Goal: Task Accomplishment & Management: Complete application form

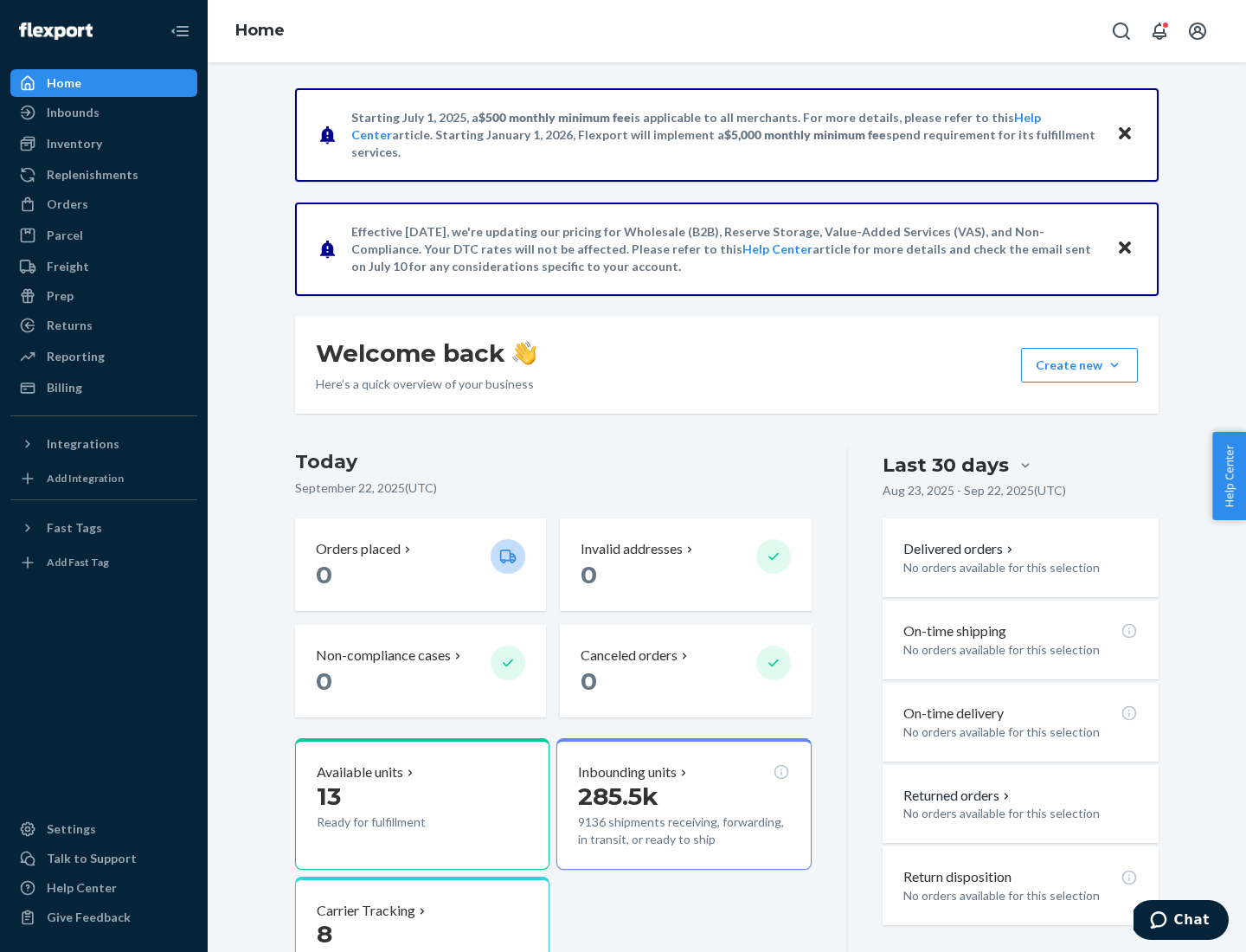
click at [1115, 365] on button "Create new Create new inbound Create new order Create new product" at bounding box center [1080, 365] width 117 height 35
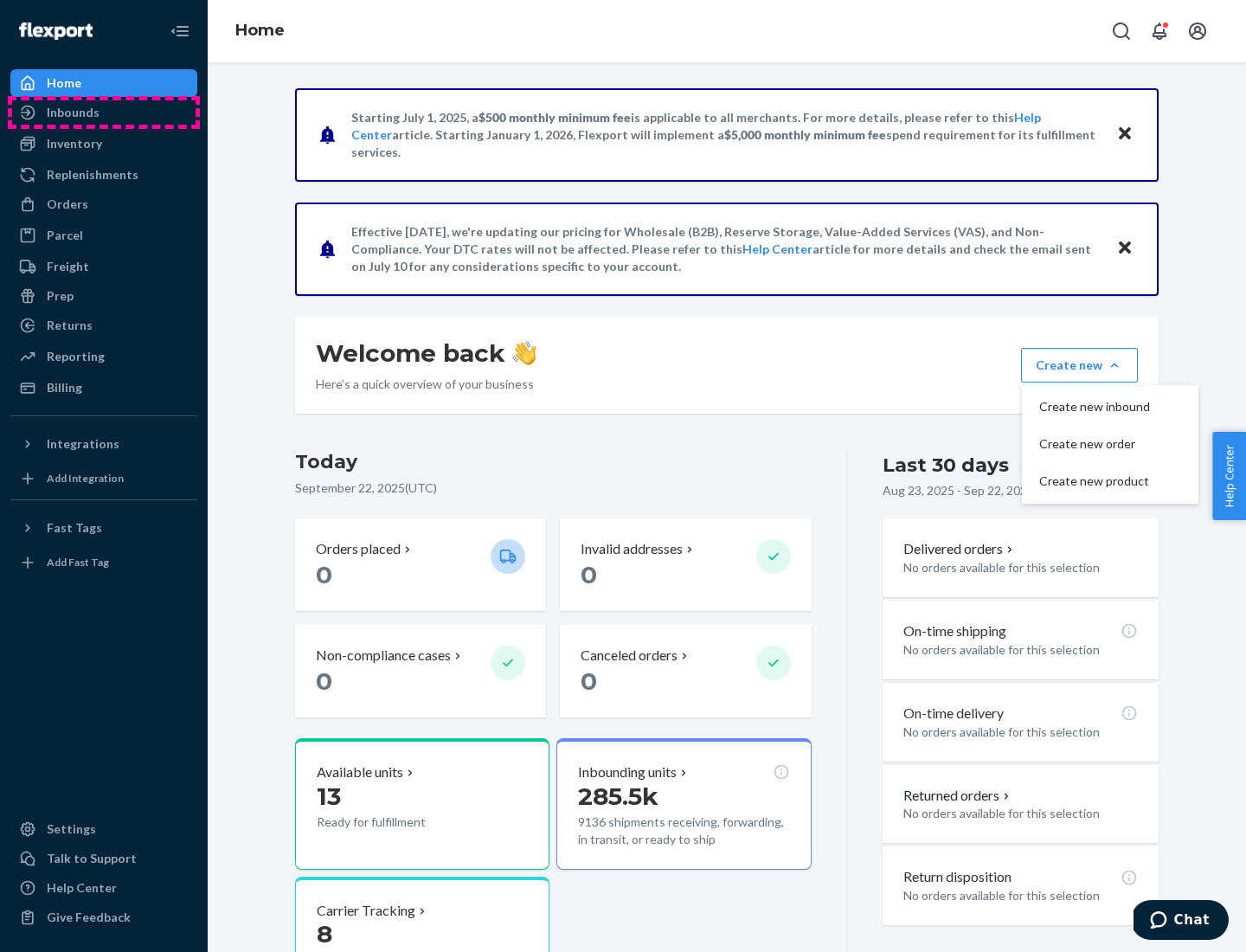
click at [104, 113] on div "Inbounds" at bounding box center [104, 112] width 184 height 24
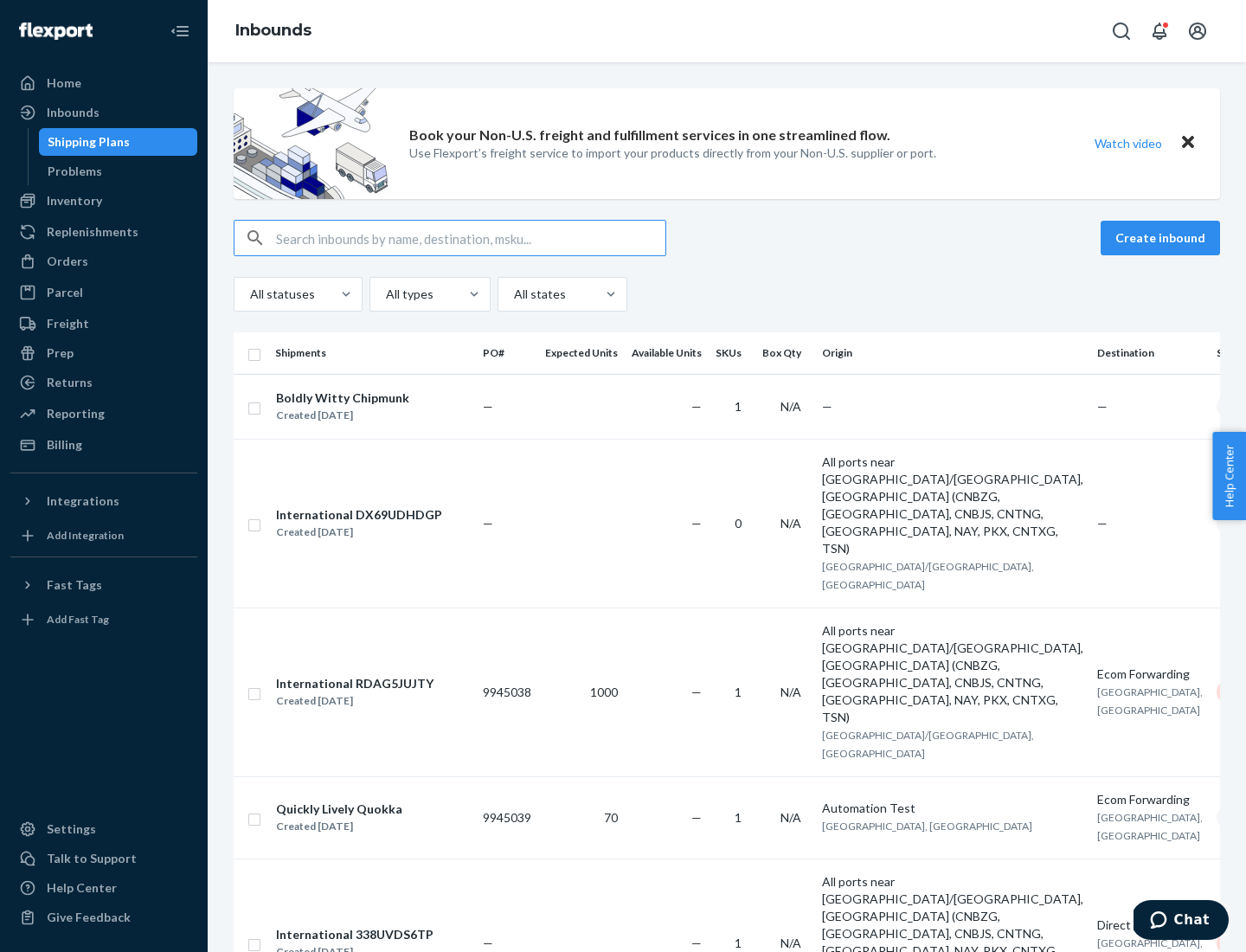
click at [1163, 238] on button "Create inbound" at bounding box center [1161, 238] width 119 height 35
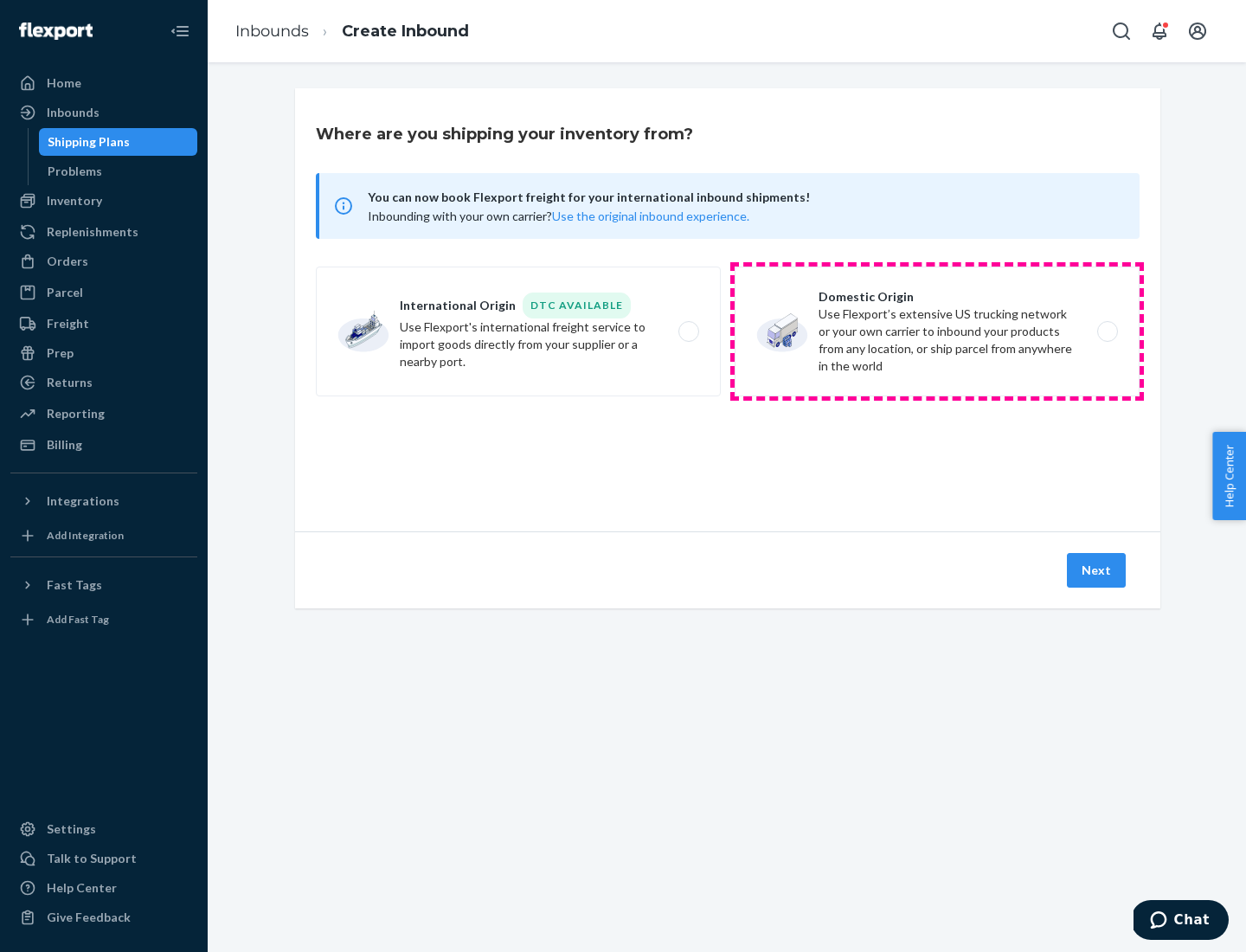
click at [938, 331] on label "Domestic Origin Use Flexport’s extensive US trucking network or your own carrie…" at bounding box center [937, 331] width 405 height 130
click at [1107, 331] on input "Domestic Origin Use Flexport’s extensive US trucking network or your own carrie…" at bounding box center [1113, 331] width 12 height 12
radio input "true"
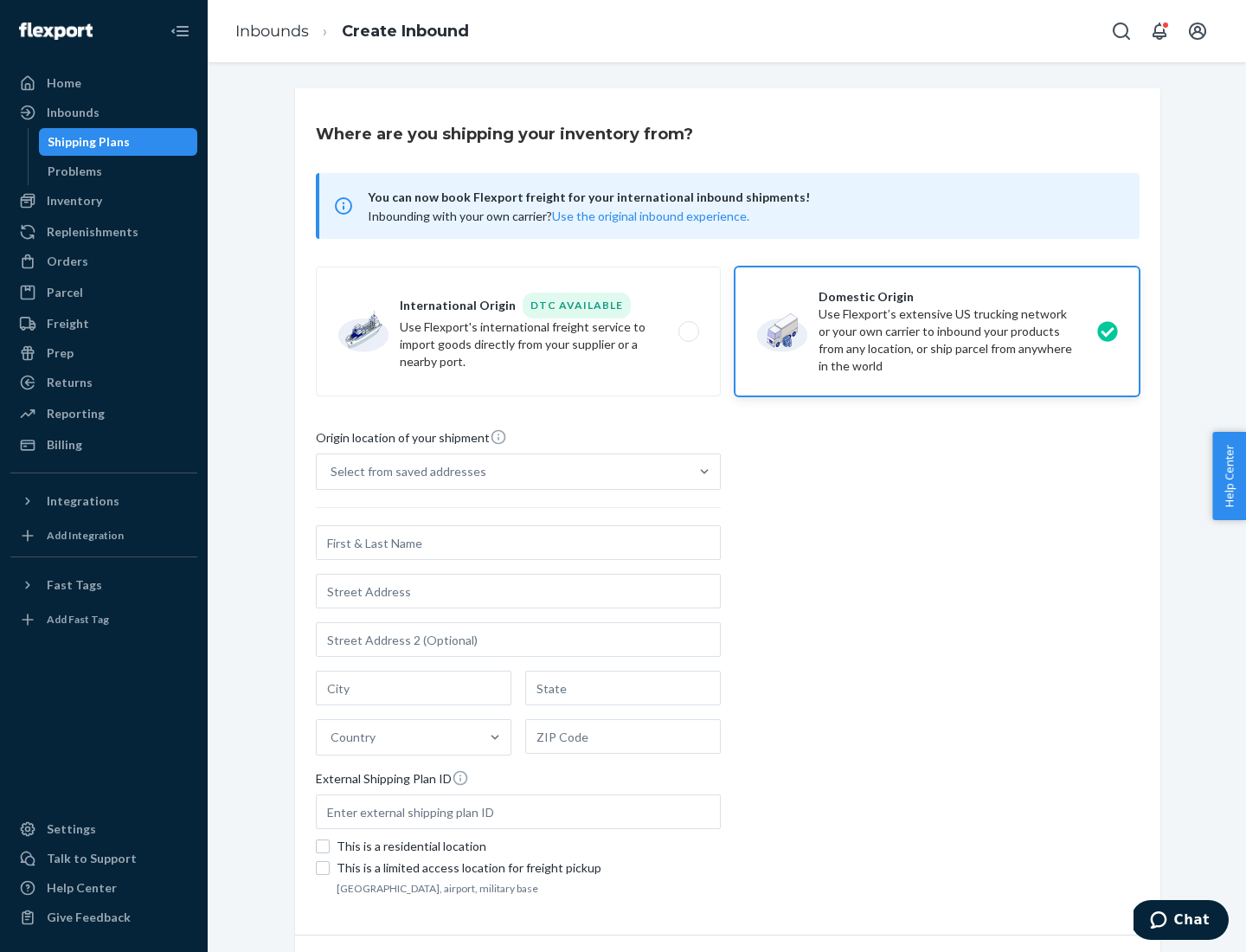
click at [404, 472] on div "Select from saved addresses" at bounding box center [408, 471] width 155 height 17
click at [332, 472] on input "Select from saved addresses" at bounding box center [331, 471] width 2 height 17
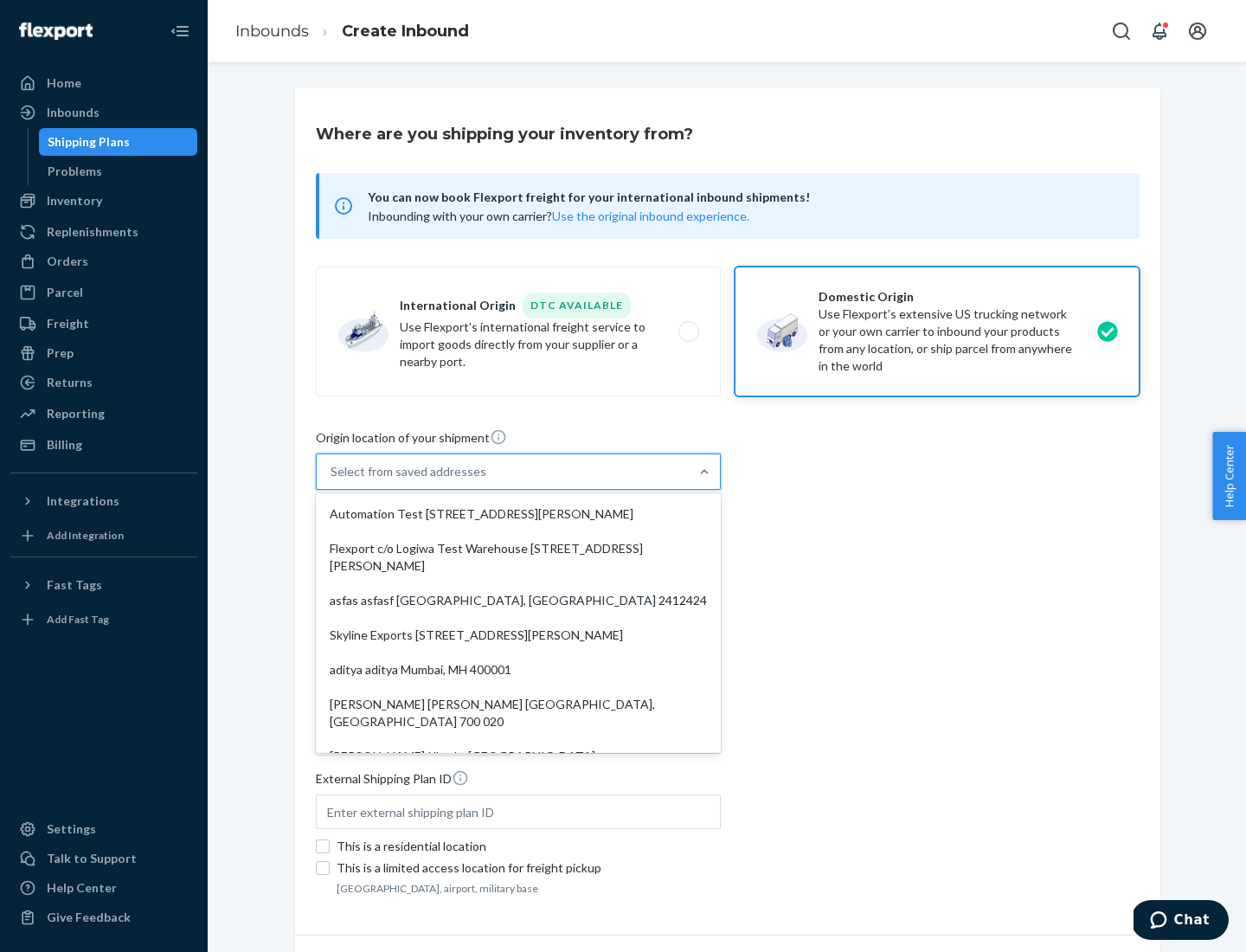
scroll to position [7, 0]
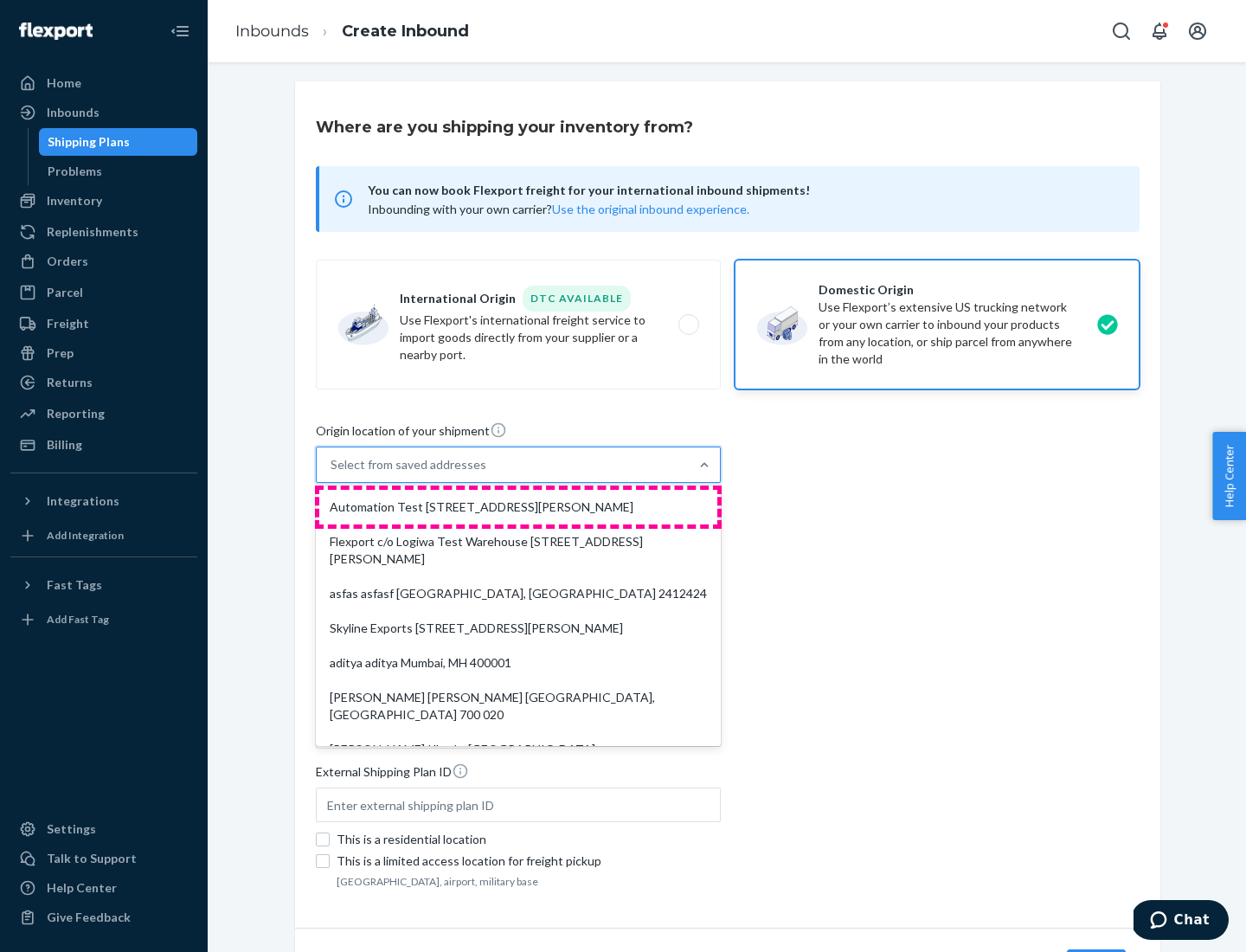
click at [519, 507] on div "Automation Test [STREET_ADDRESS][PERSON_NAME]" at bounding box center [519, 507] width 398 height 35
click at [332, 473] on input "option Automation Test [STREET_ADDRESS][PERSON_NAME]. 9 results available. Use …" at bounding box center [331, 464] width 2 height 17
type input "Automation Test"
type input "9th Floor"
type input "[GEOGRAPHIC_DATA]"
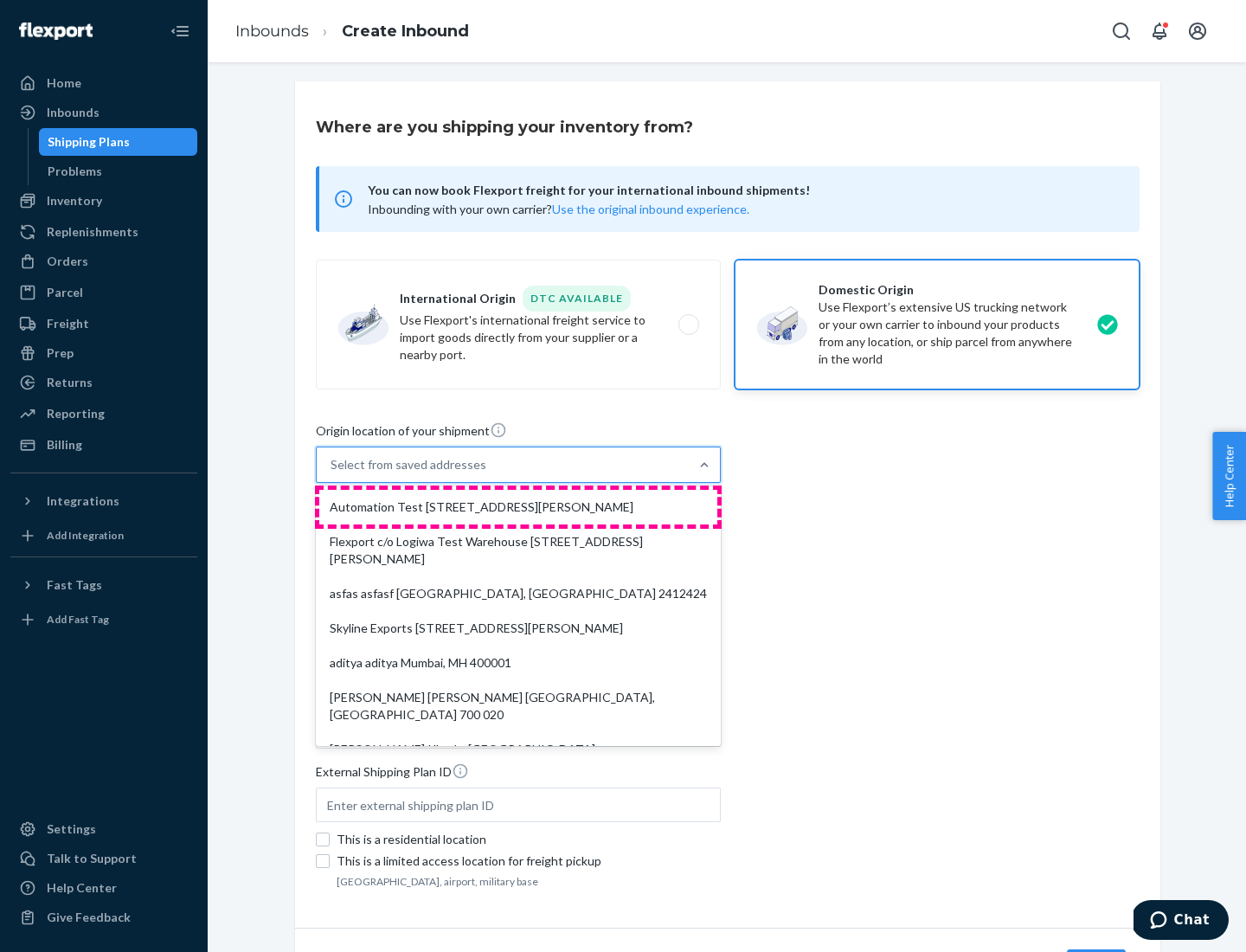
type input "CA"
type input "94104"
type input "[STREET_ADDRESS][PERSON_NAME]"
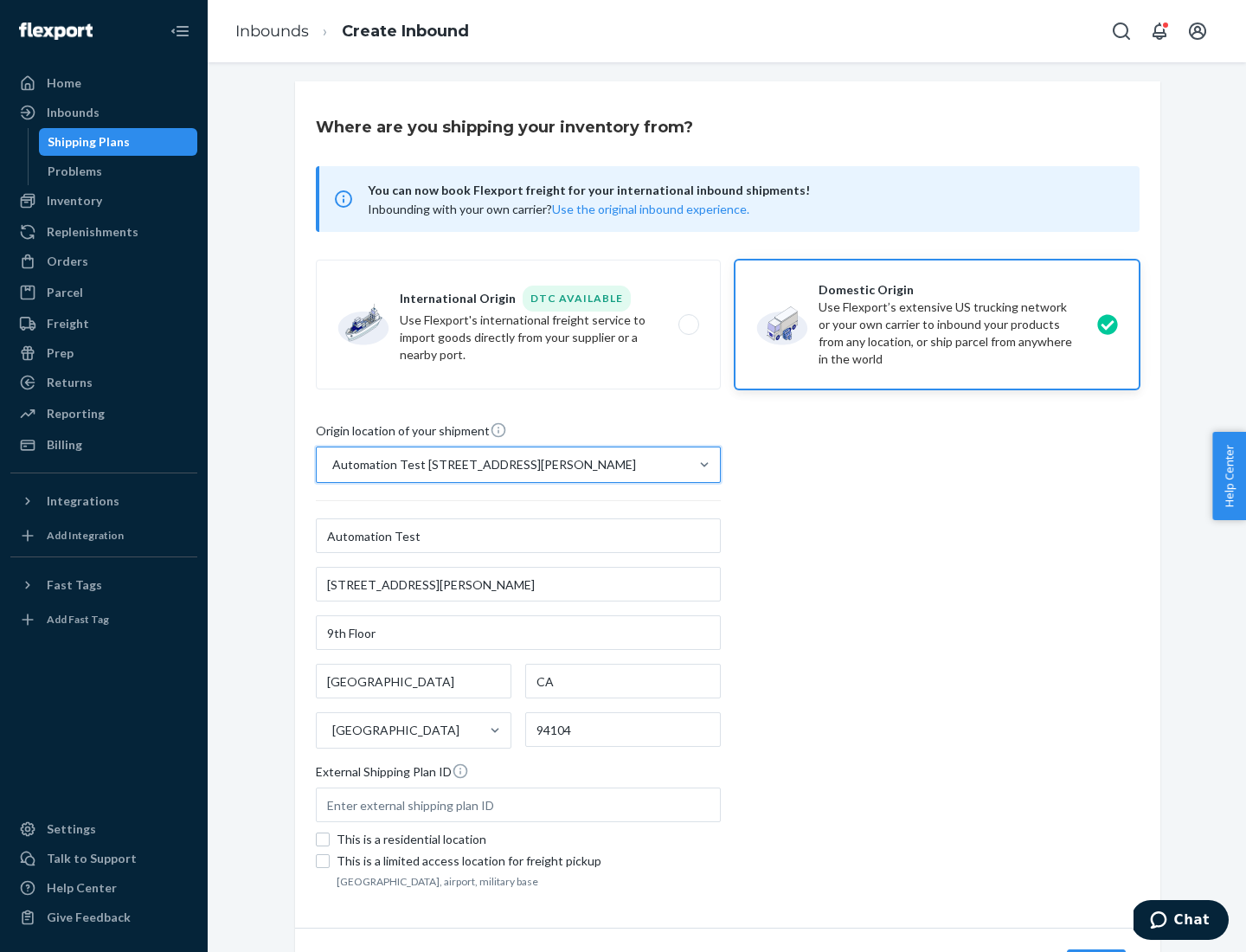
scroll to position [101, 0]
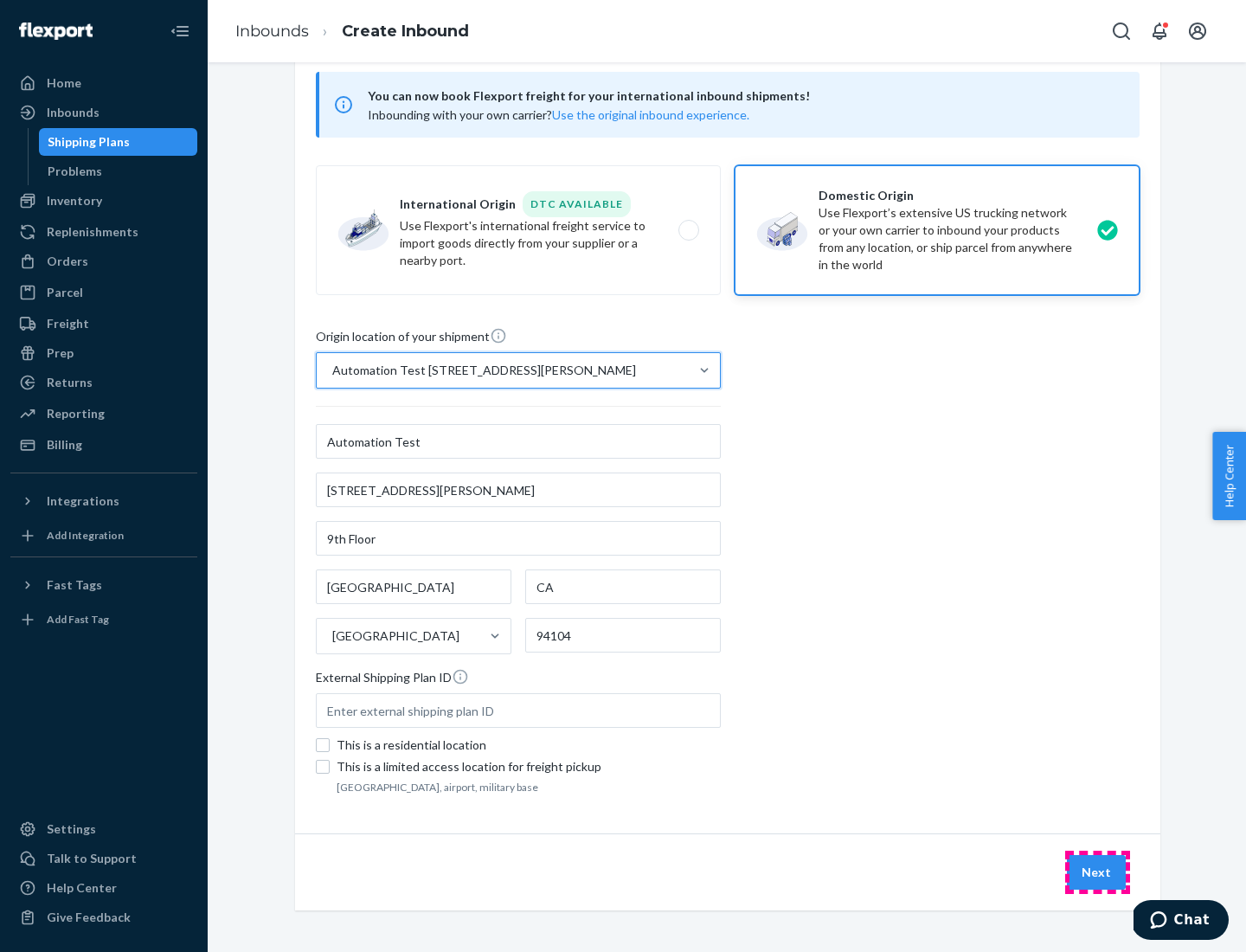
click at [1098, 872] on button "Next" at bounding box center [1097, 872] width 59 height 35
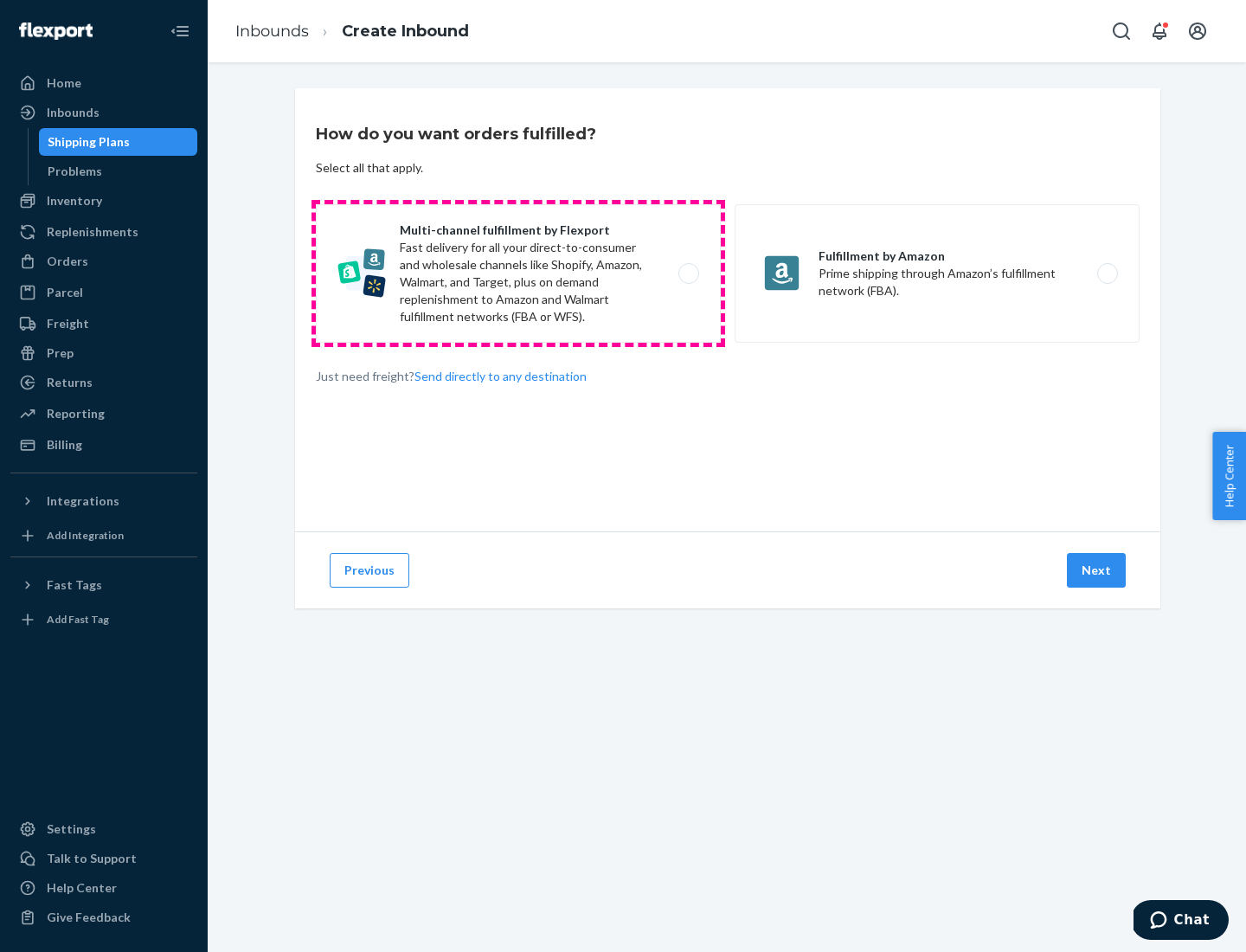
click at [519, 274] on label "Multi-channel fulfillment by Flexport Fast delivery for all your direct-to-cons…" at bounding box center [519, 274] width 405 height 139
click at [688, 274] on input "Multi-channel fulfillment by Flexport Fast delivery for all your direct-to-cons…" at bounding box center [694, 274] width 12 height 12
radio input "true"
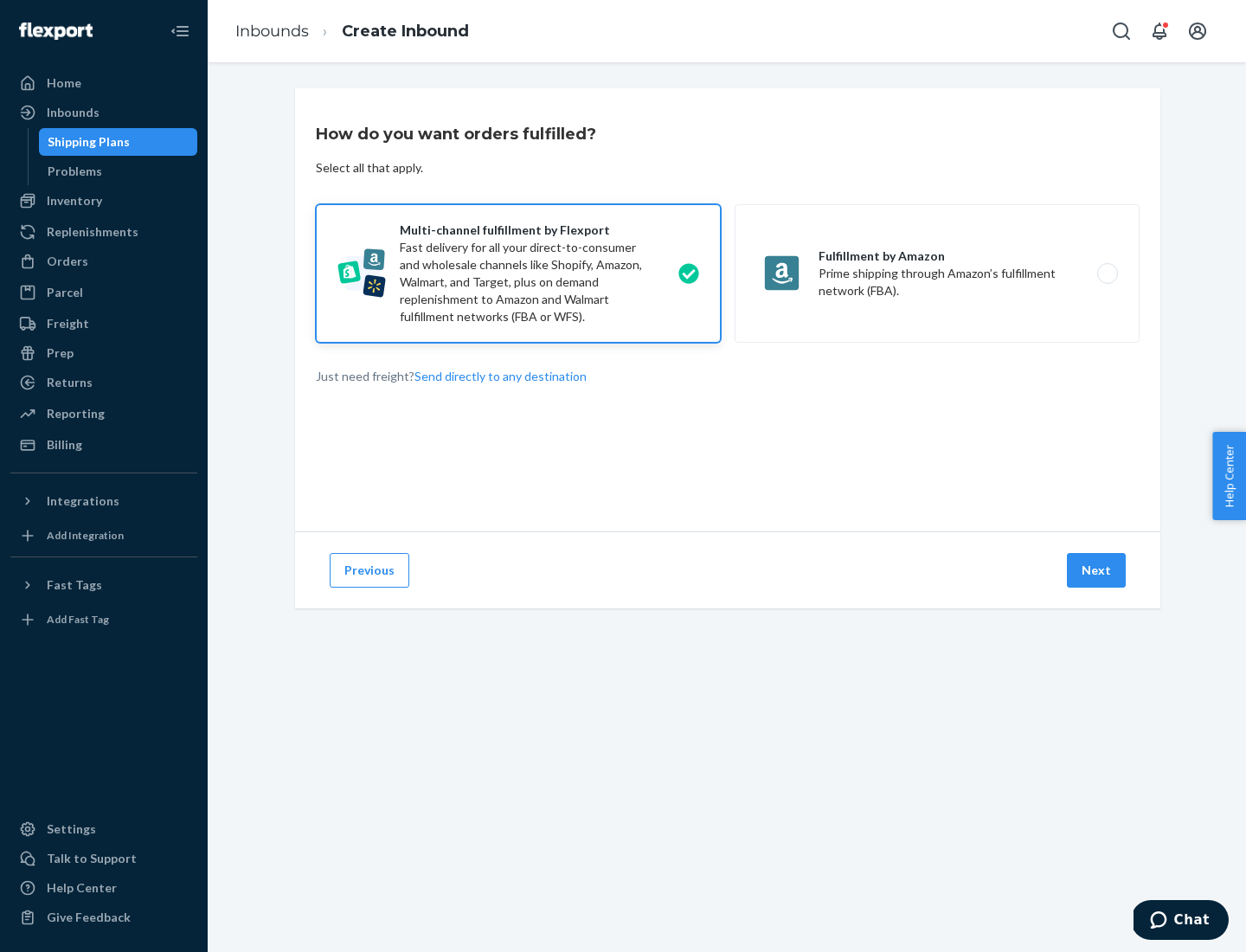
click at [1098, 570] on button "Next" at bounding box center [1097, 570] width 59 height 35
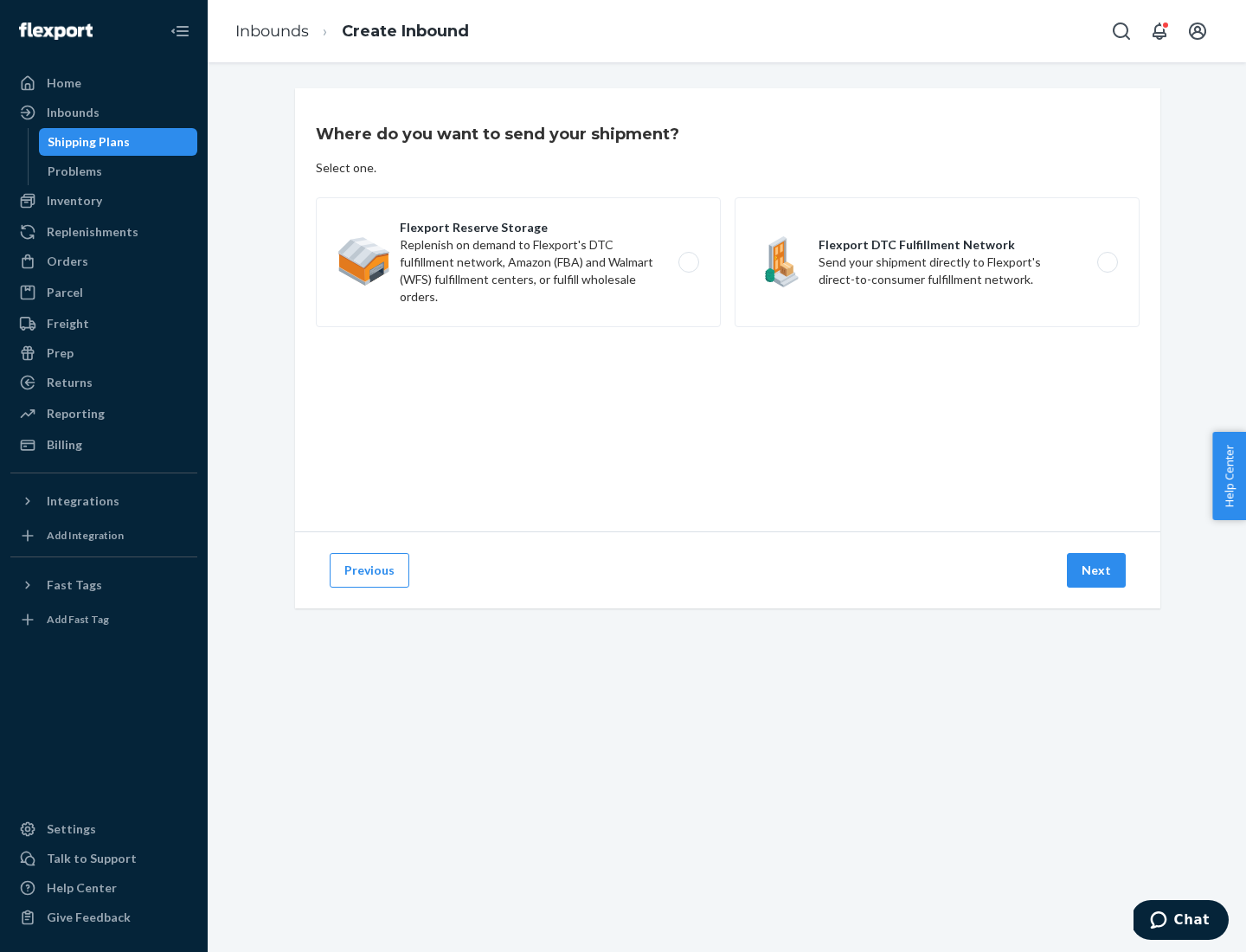
click at [938, 262] on label "Flexport DTC Fulfillment Network Send your shipment directly to Flexport's dire…" at bounding box center [937, 262] width 405 height 130
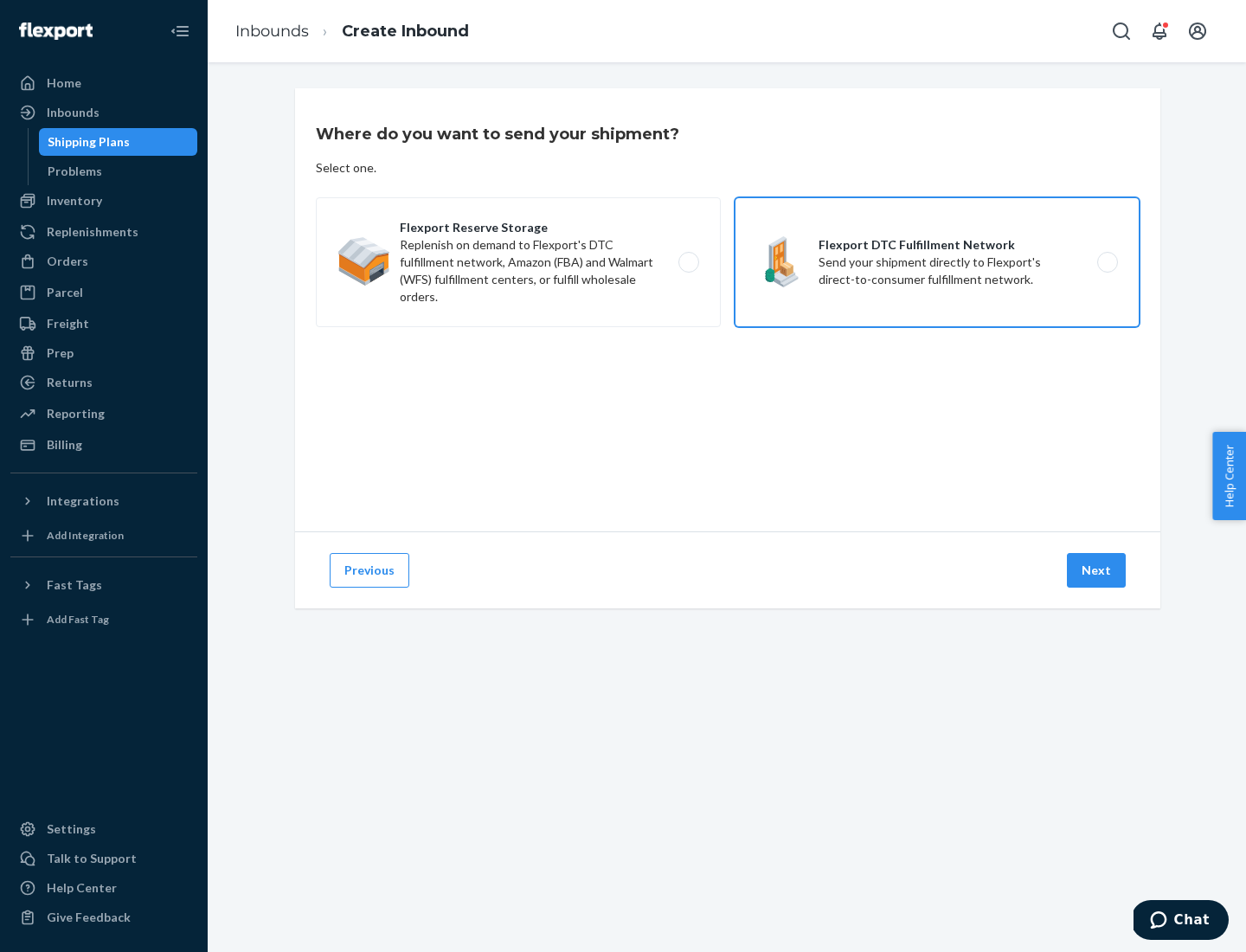
click at [1107, 262] on input "Flexport DTC Fulfillment Network Send your shipment directly to Flexport's dire…" at bounding box center [1113, 262] width 12 height 12
radio input "true"
click at [1098, 570] on button "Next" at bounding box center [1097, 570] width 59 height 35
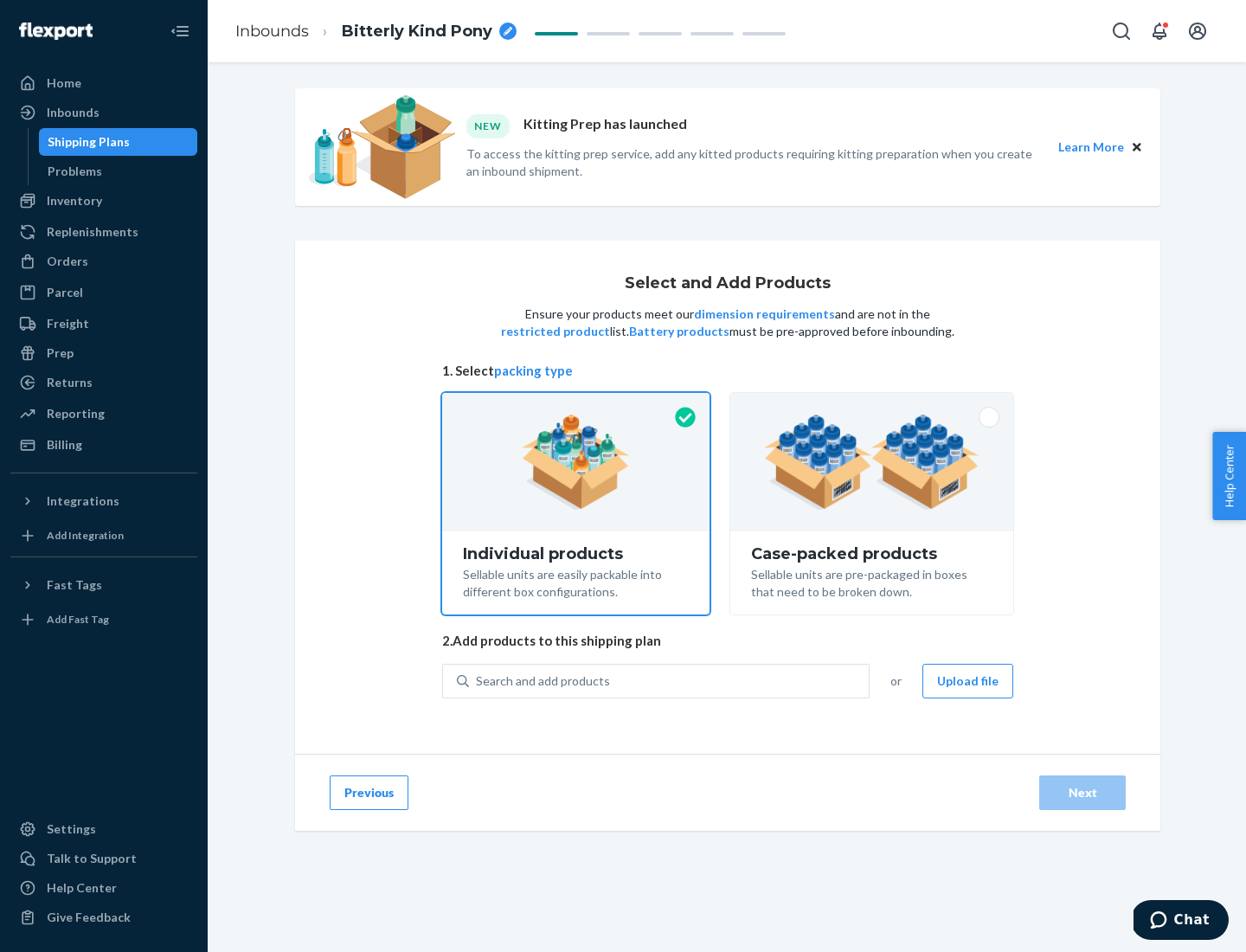
click at [872, 462] on img at bounding box center [872, 462] width 216 height 95
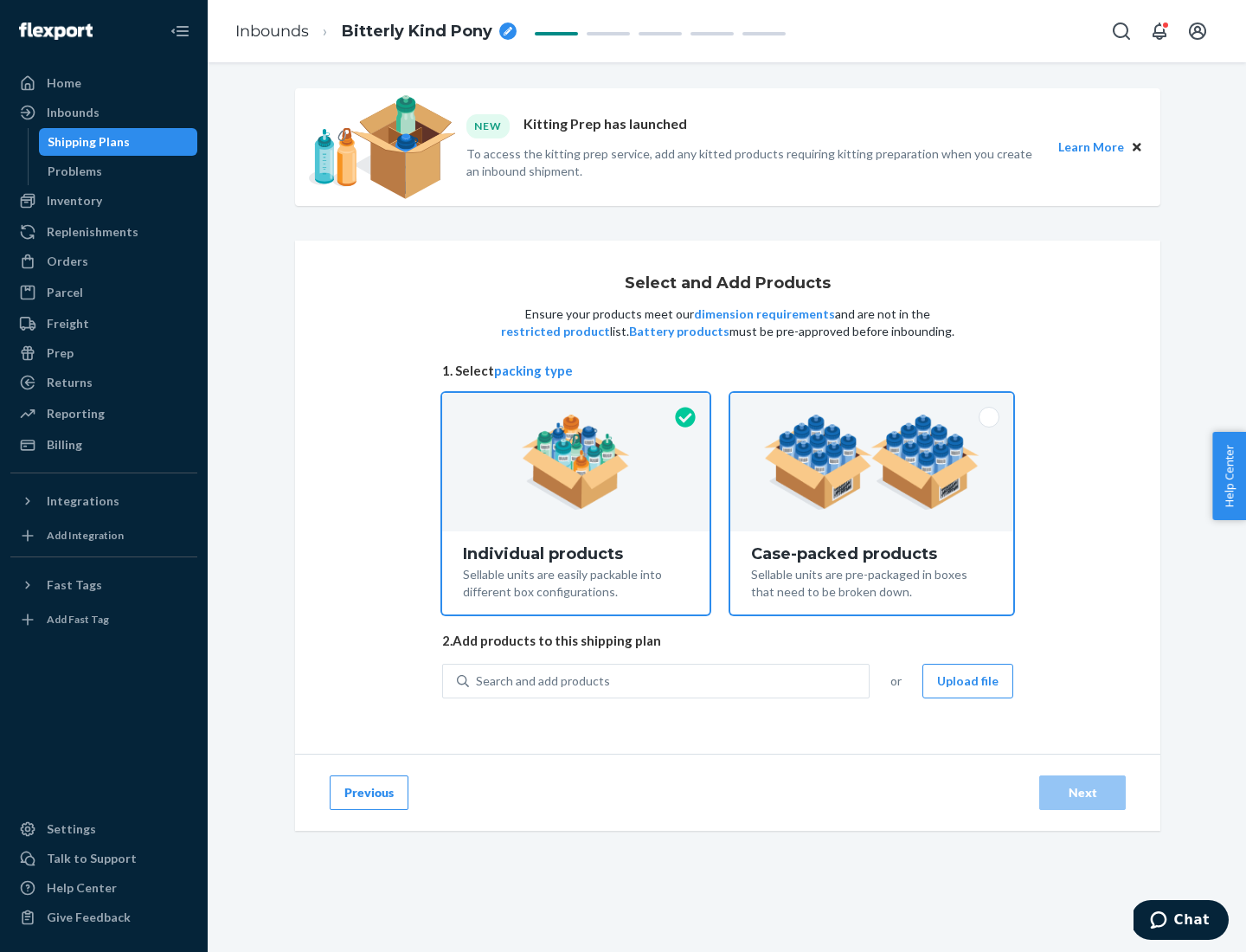
click at [872, 404] on input "Case-packed products Sellable units are pre-packaged in boxes that need to be b…" at bounding box center [872, 398] width 12 height 12
radio input "true"
radio input "false"
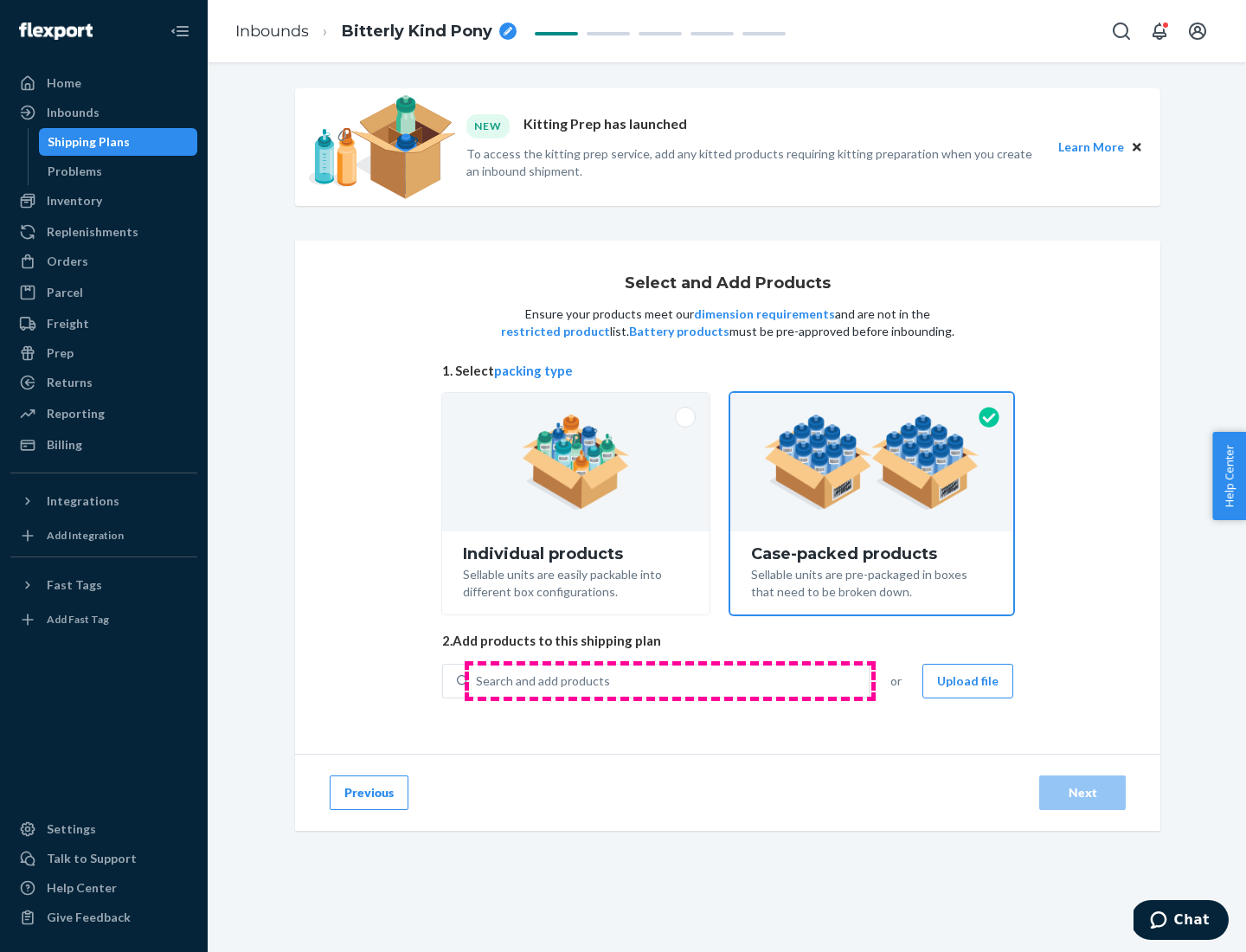
click at [670, 680] on div "Search and add products" at bounding box center [669, 680] width 400 height 31
click at [478, 680] on input "Search and add products" at bounding box center [477, 680] width 2 height 17
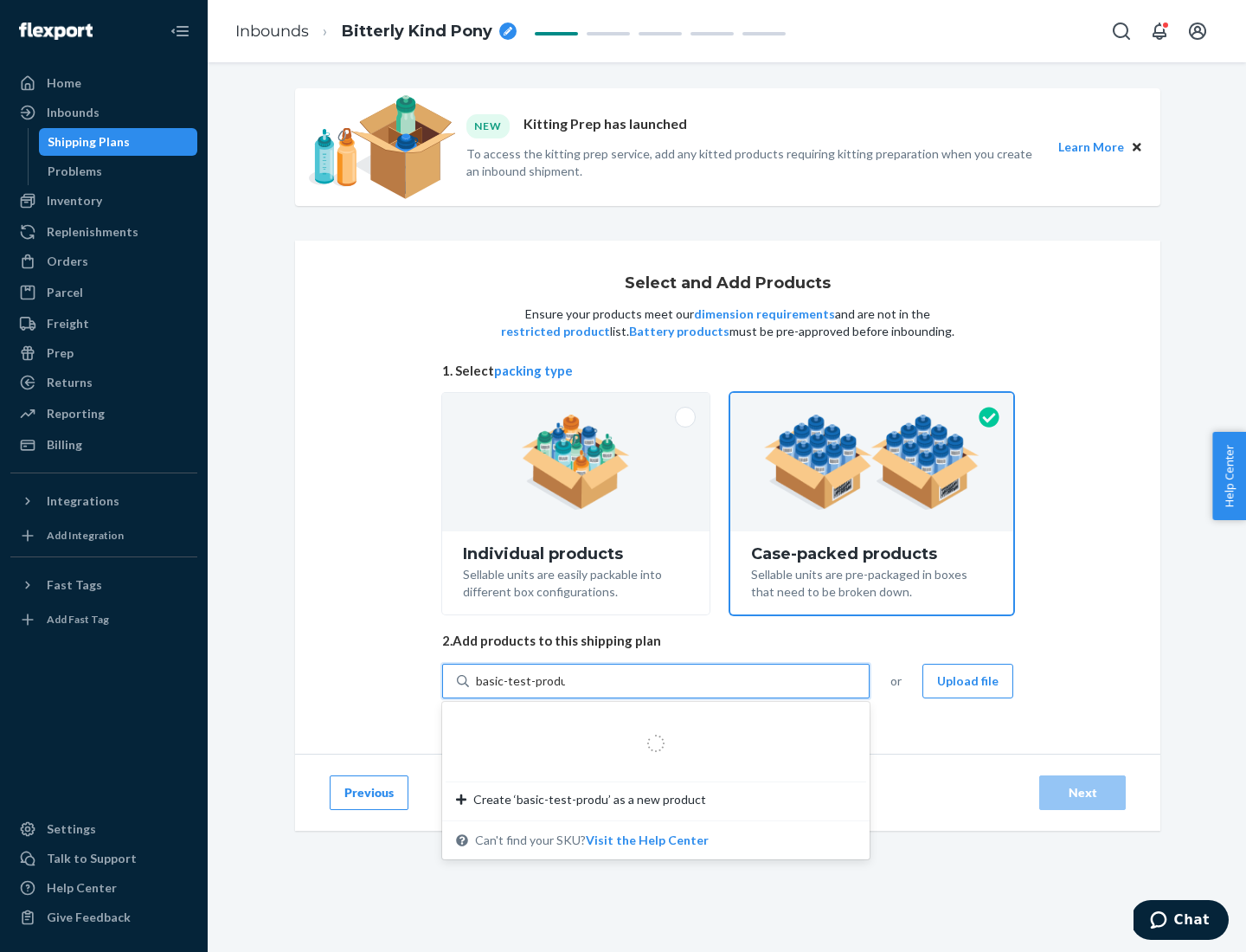
type input "basic-test-product-1"
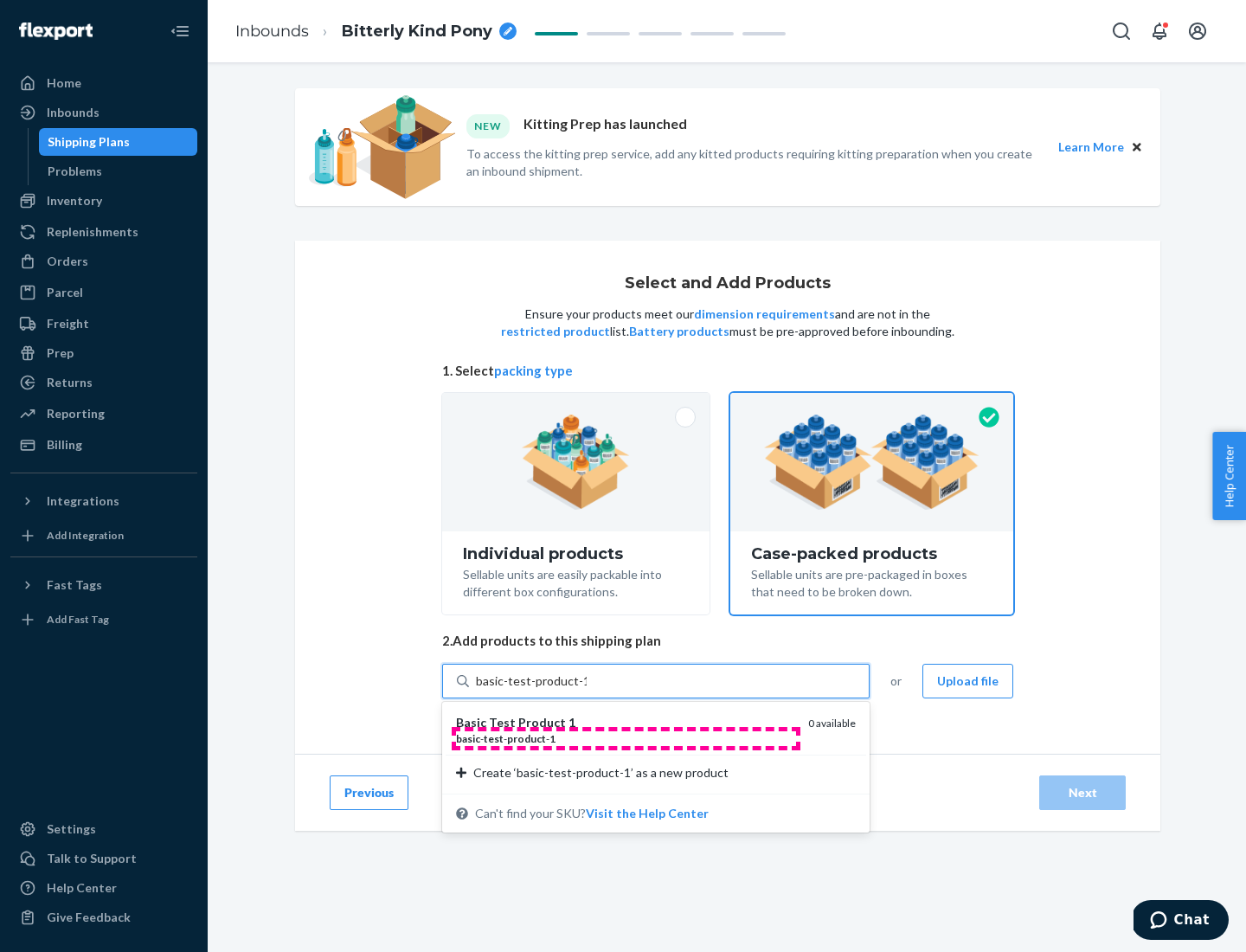
click at [626, 738] on div "basic - test - product - 1" at bounding box center [625, 739] width 338 height 15
click at [587, 690] on input "basic-test-product-1" at bounding box center [531, 680] width 111 height 17
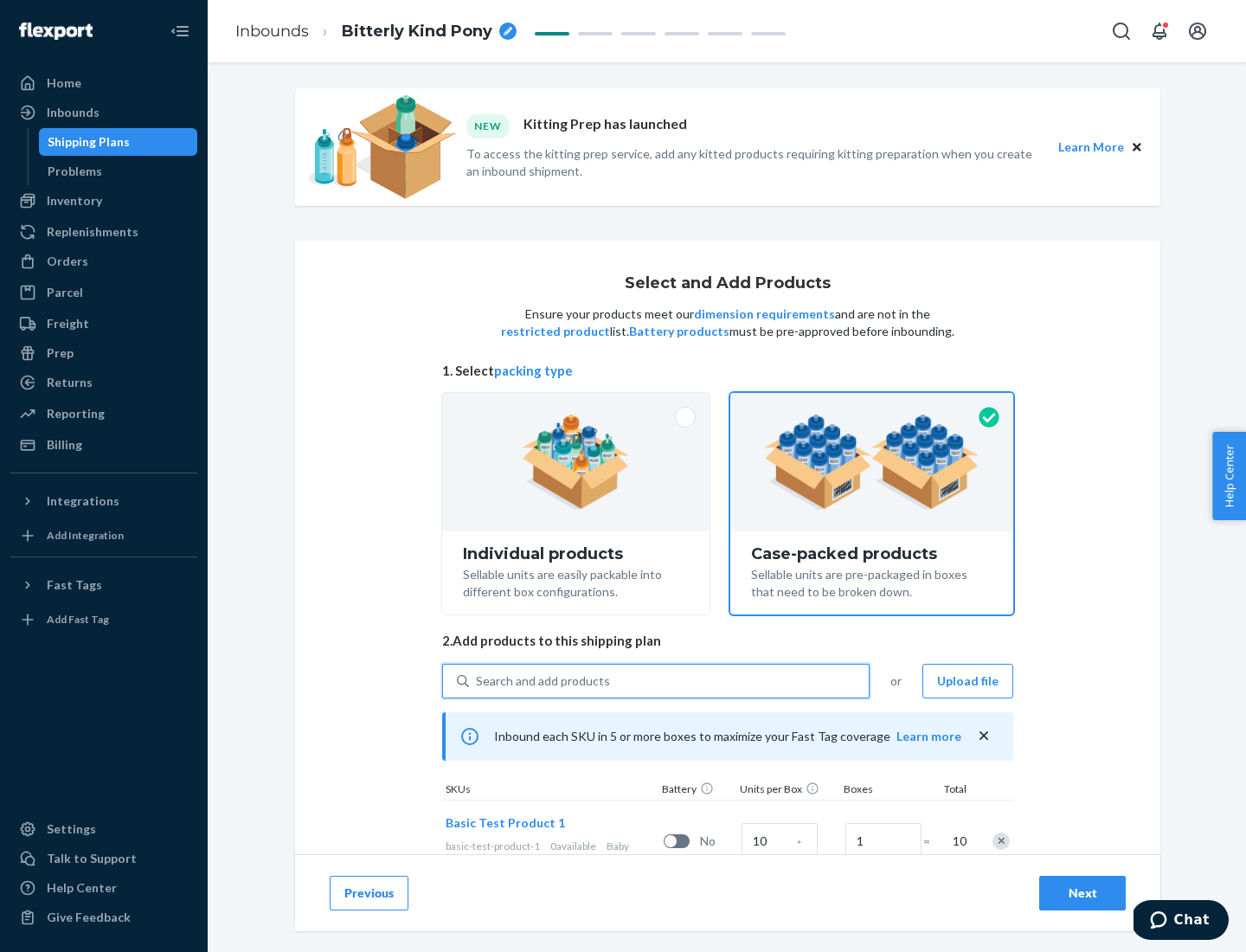
scroll to position [62, 0]
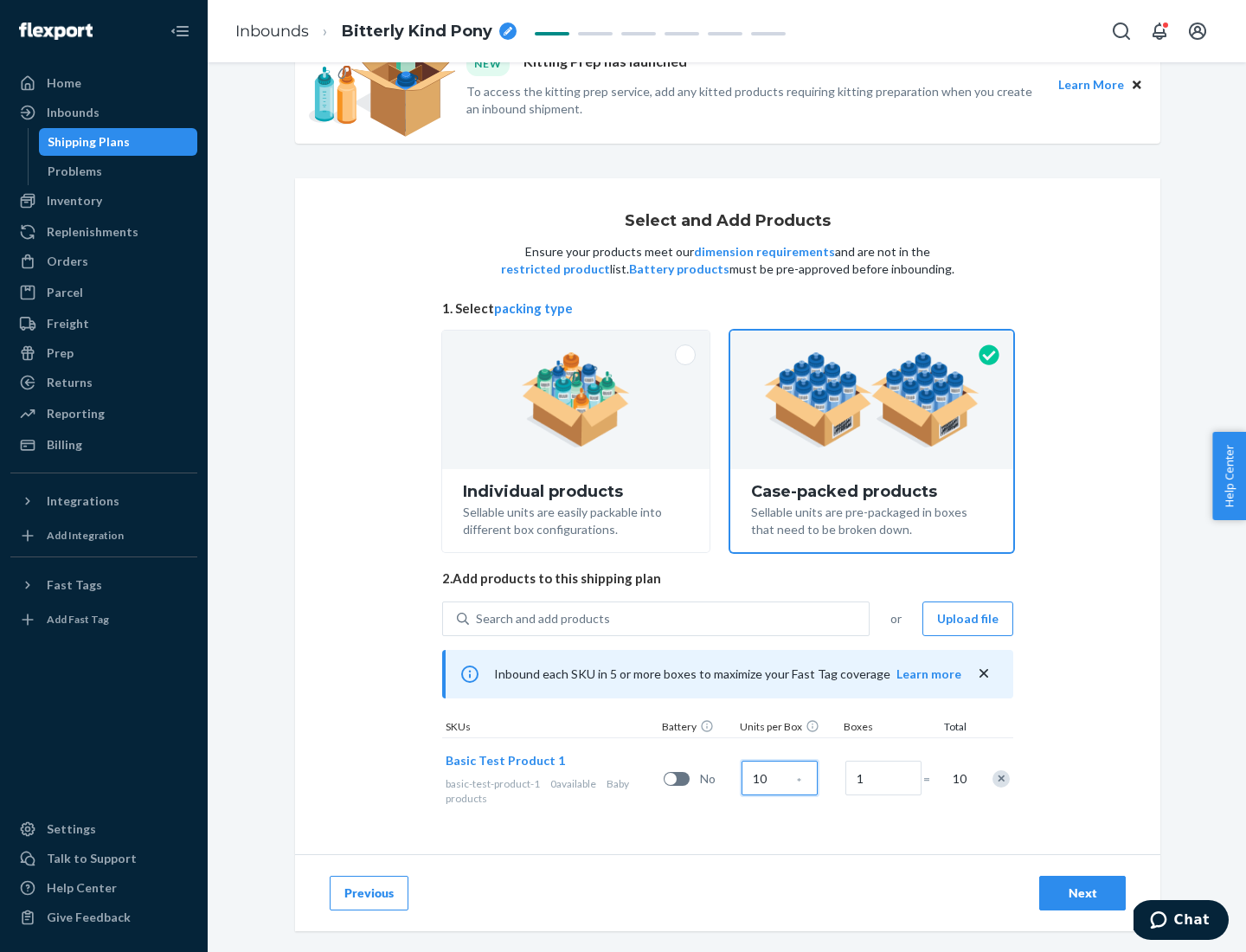
type input "10"
type input "7"
click at [1083, 893] on div "Next" at bounding box center [1083, 892] width 57 height 17
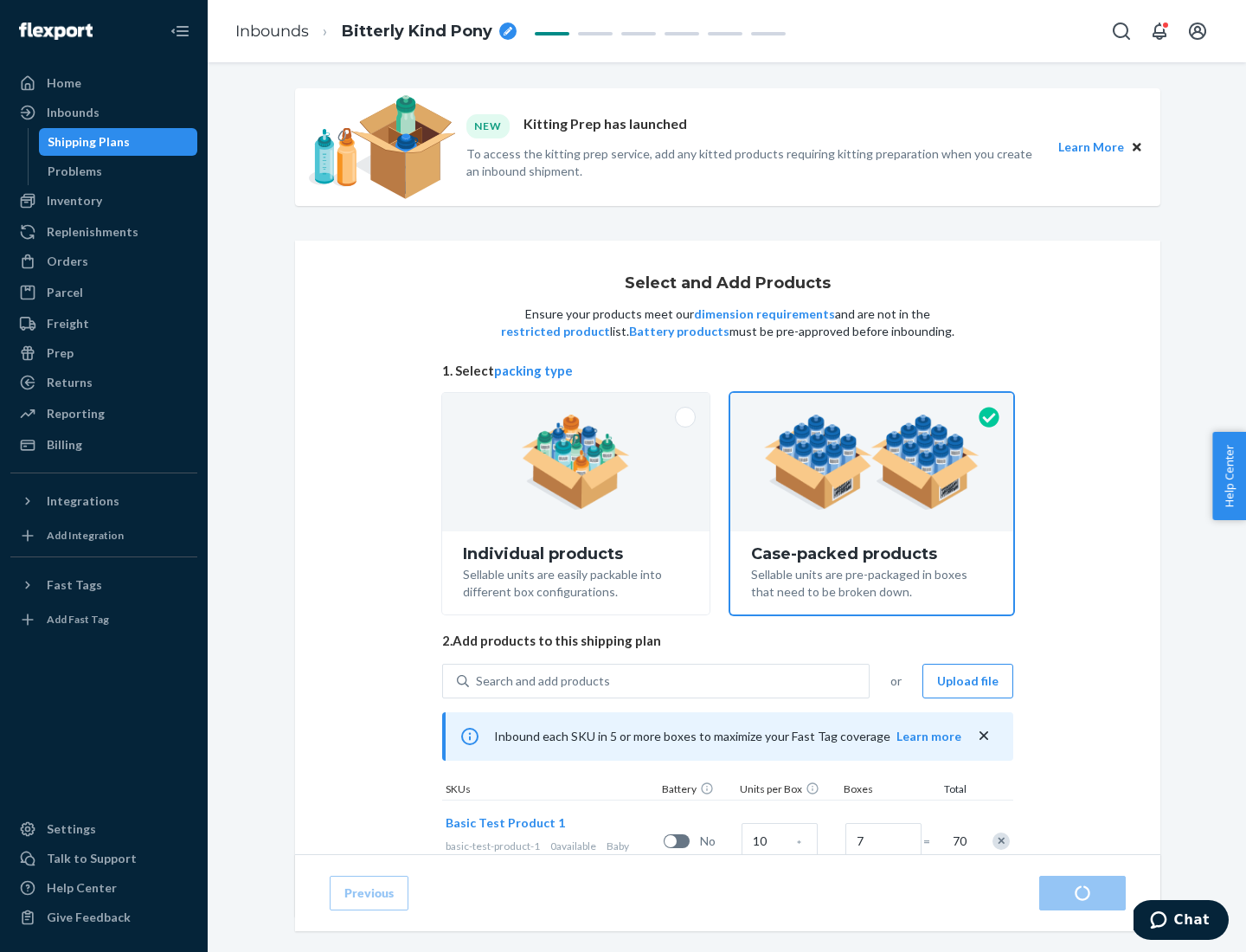
radio input "true"
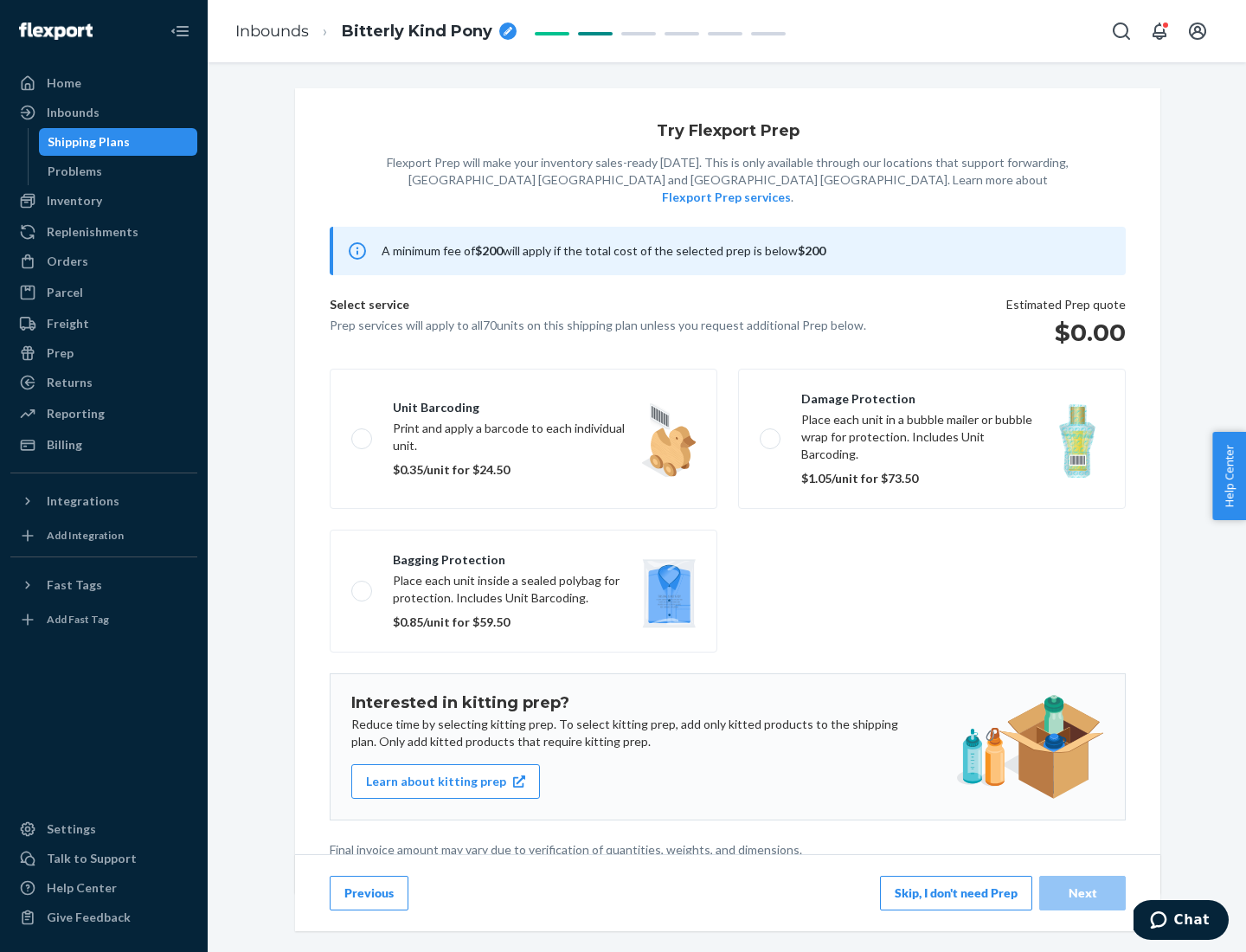
scroll to position [4, 0]
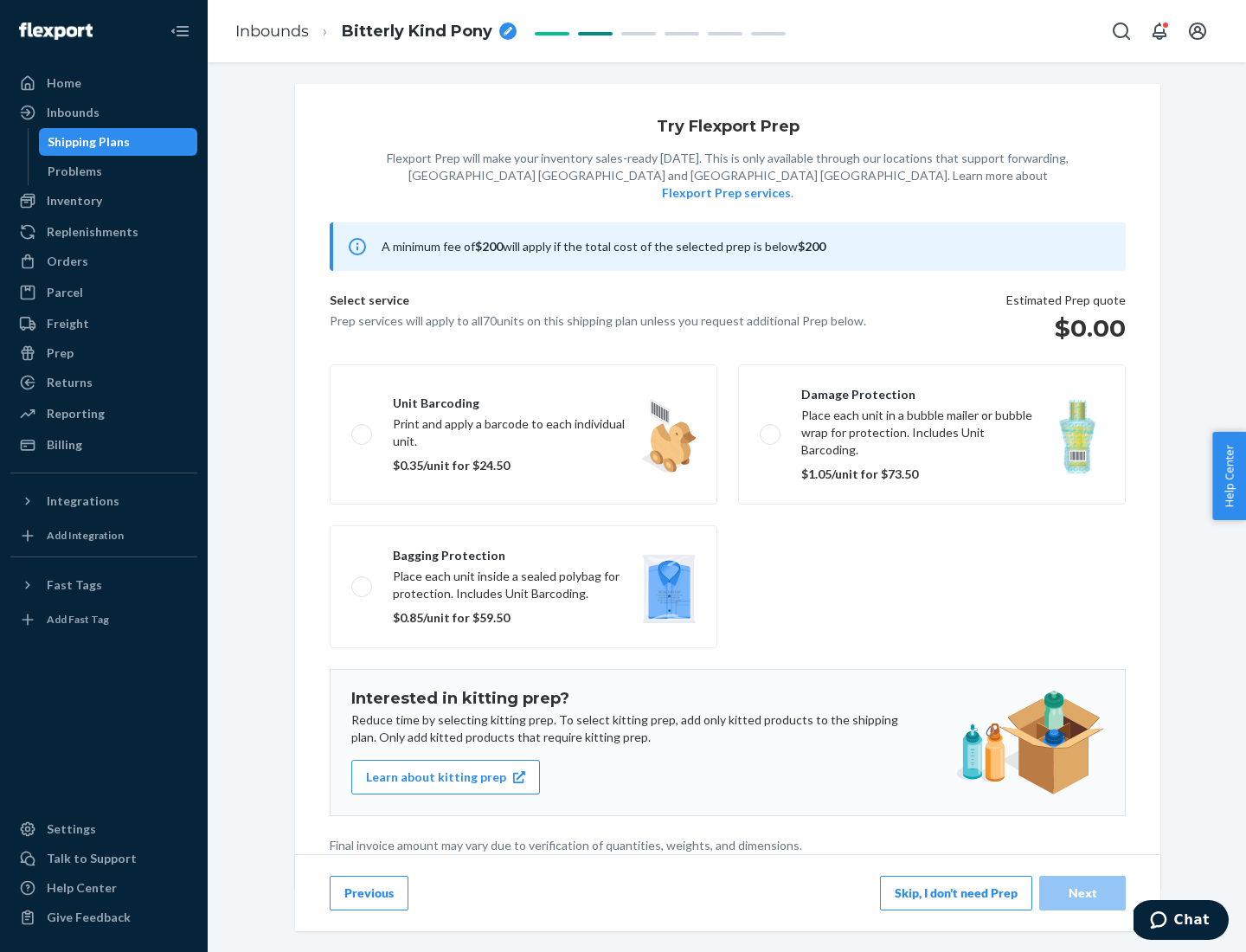
click at [524, 551] on label "Bagging protection Place each unit inside a sealed polybag for protection. Incl…" at bounding box center [523, 587] width 388 height 123
click at [362, 581] on input "Bagging protection Place each unit inside a sealed polybag for protection. Incl…" at bounding box center [357, 586] width 12 height 12
checkbox input "true"
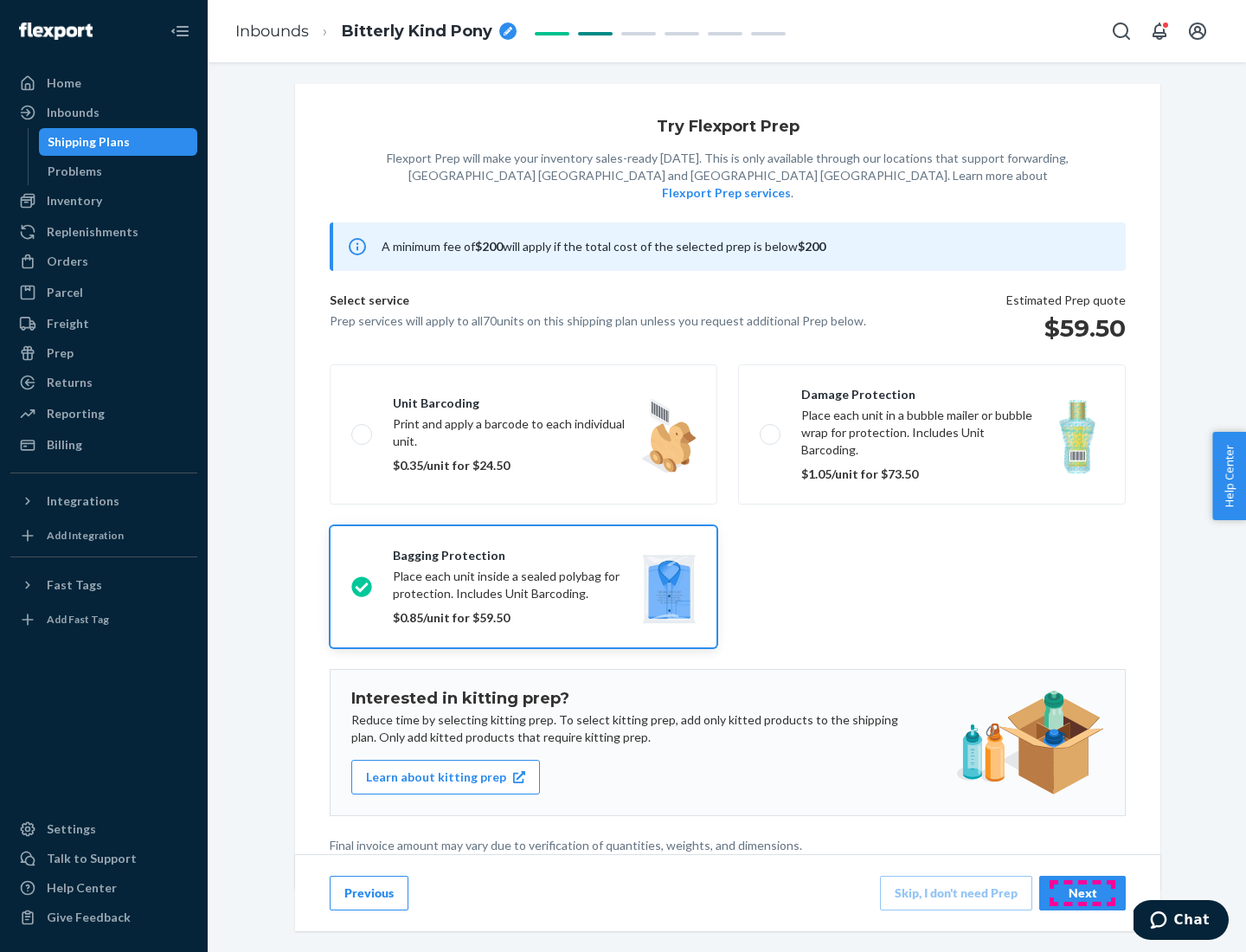
click at [1083, 892] on div "Next" at bounding box center [1083, 892] width 57 height 17
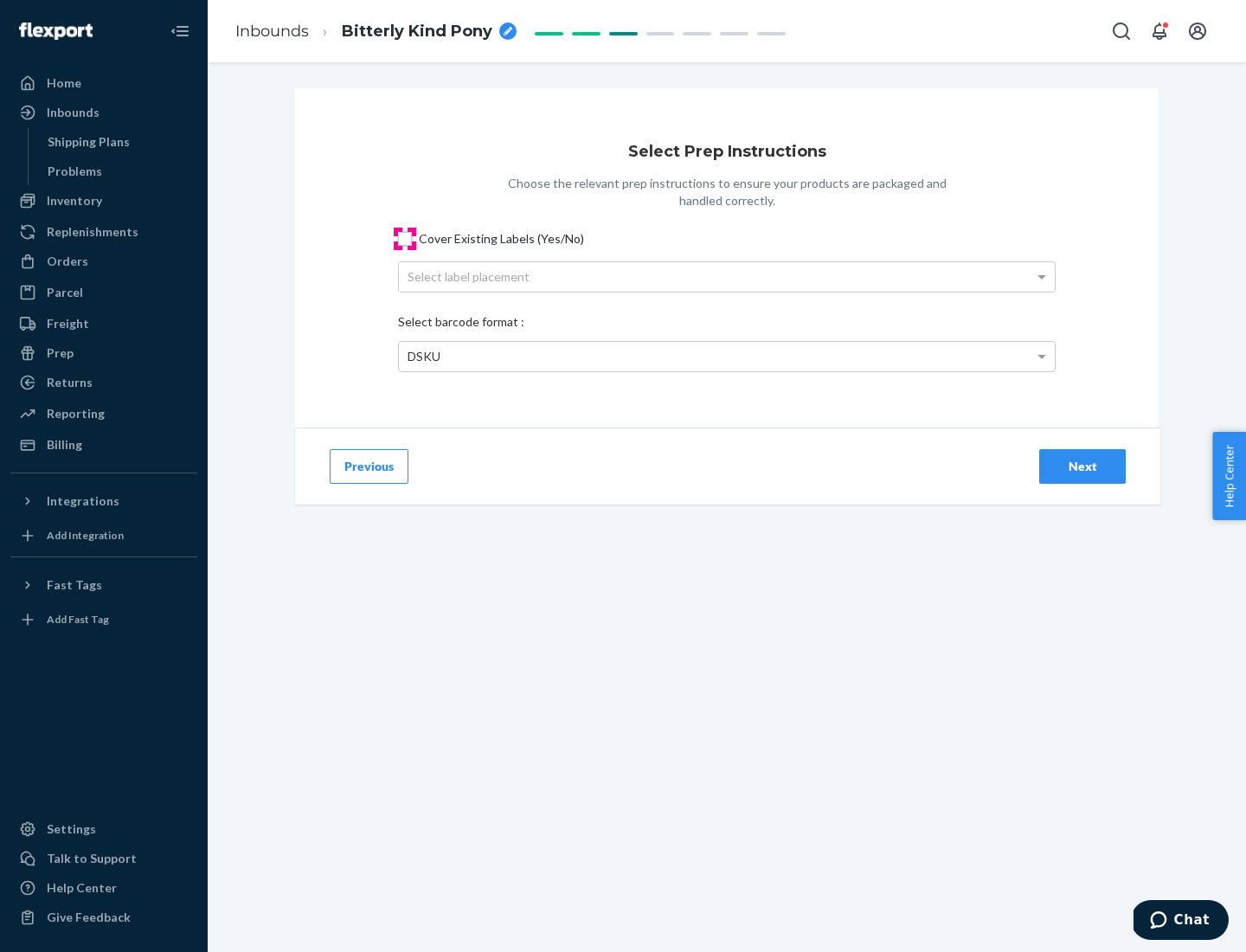
click at [405, 238] on input "Cover Existing Labels (Yes/No)" at bounding box center [405, 239] width 14 height 14
checkbox input "true"
click at [727, 276] on div "Select label placement" at bounding box center [726, 276] width 656 height 29
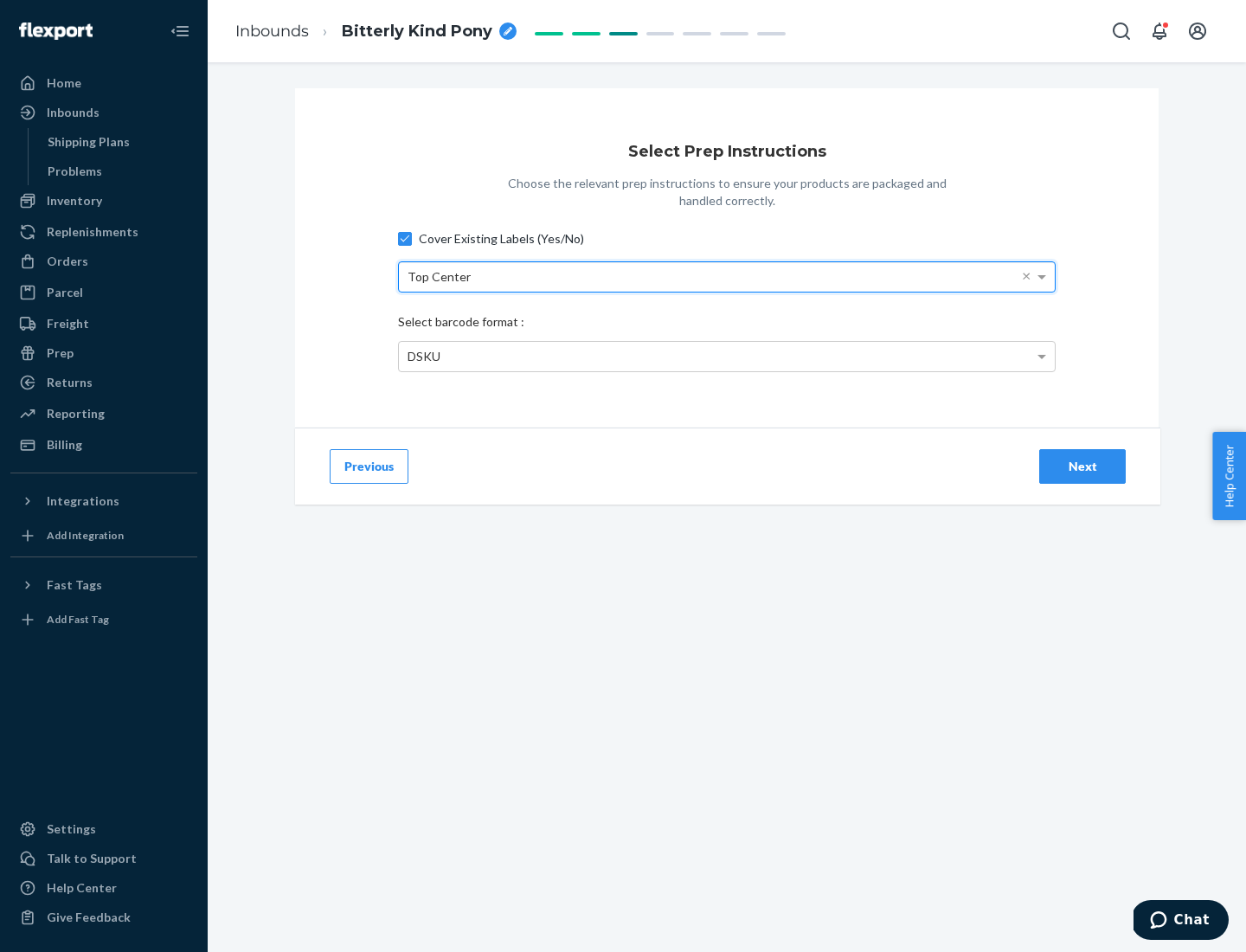
click at [727, 356] on div "DSKU" at bounding box center [726, 356] width 656 height 29
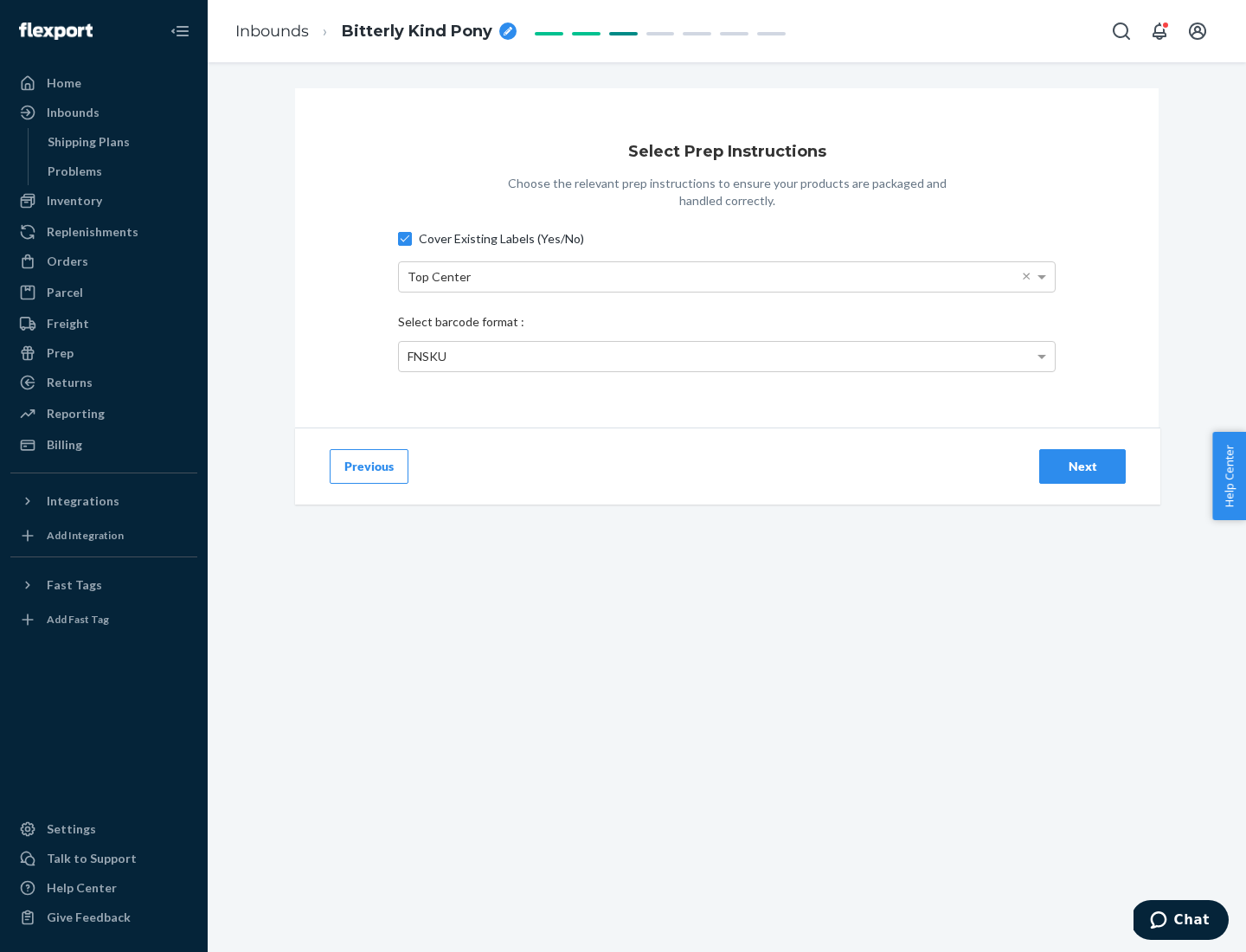
click at [1083, 465] on div "Next" at bounding box center [1083, 466] width 57 height 17
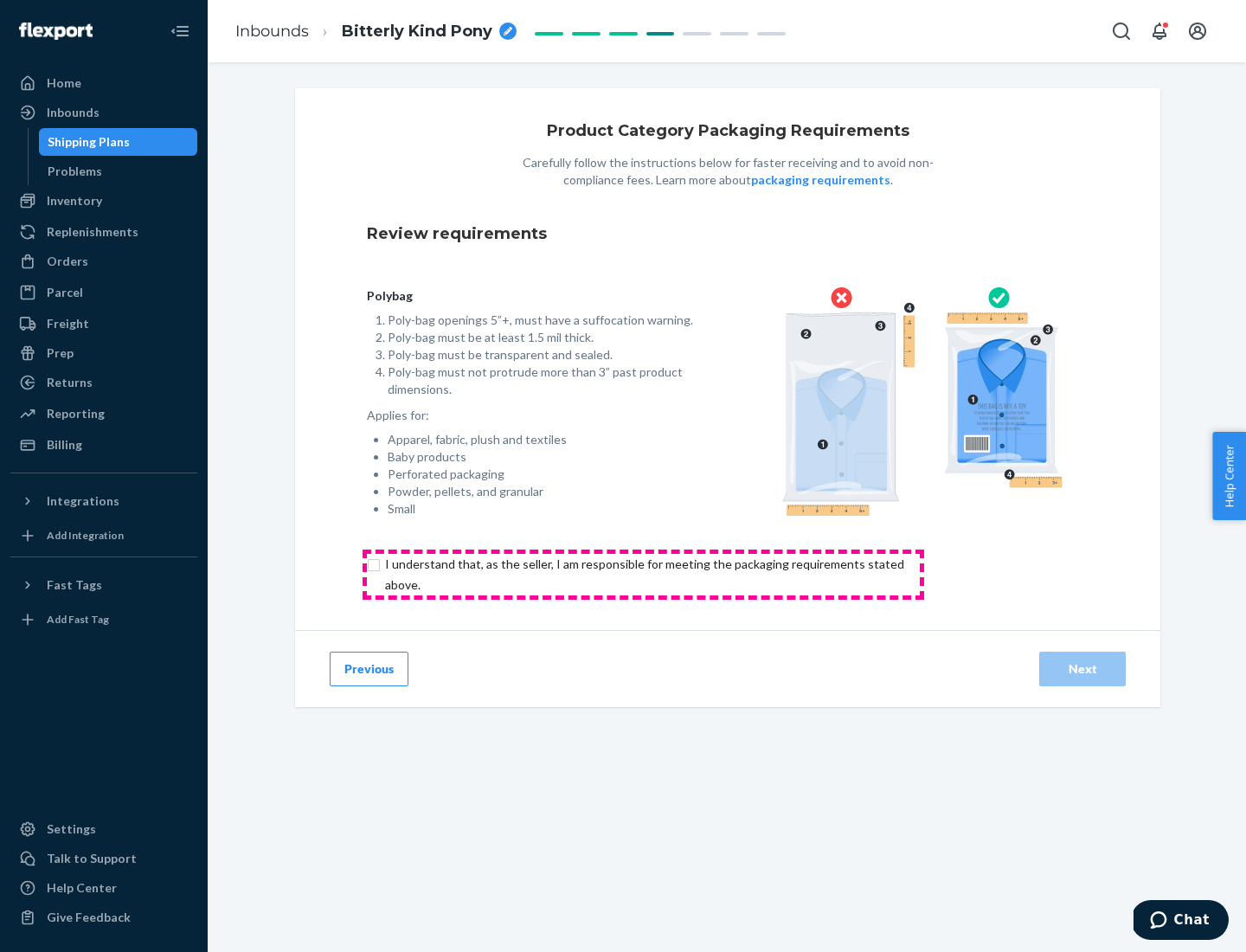
click at [643, 574] on input "checkbox" at bounding box center [655, 575] width 575 height 42
checkbox input "true"
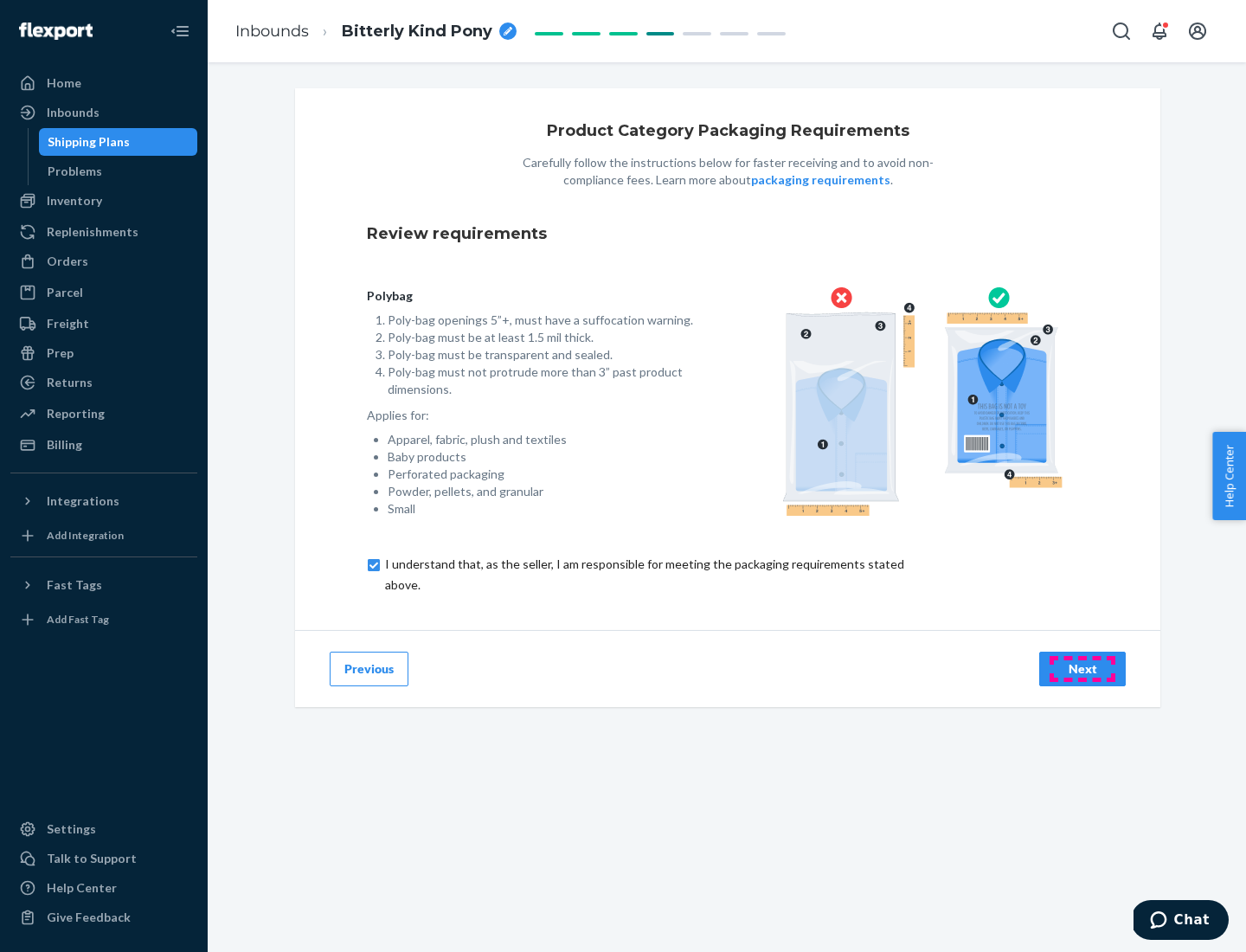
click at [1083, 668] on div "Next" at bounding box center [1083, 669] width 57 height 17
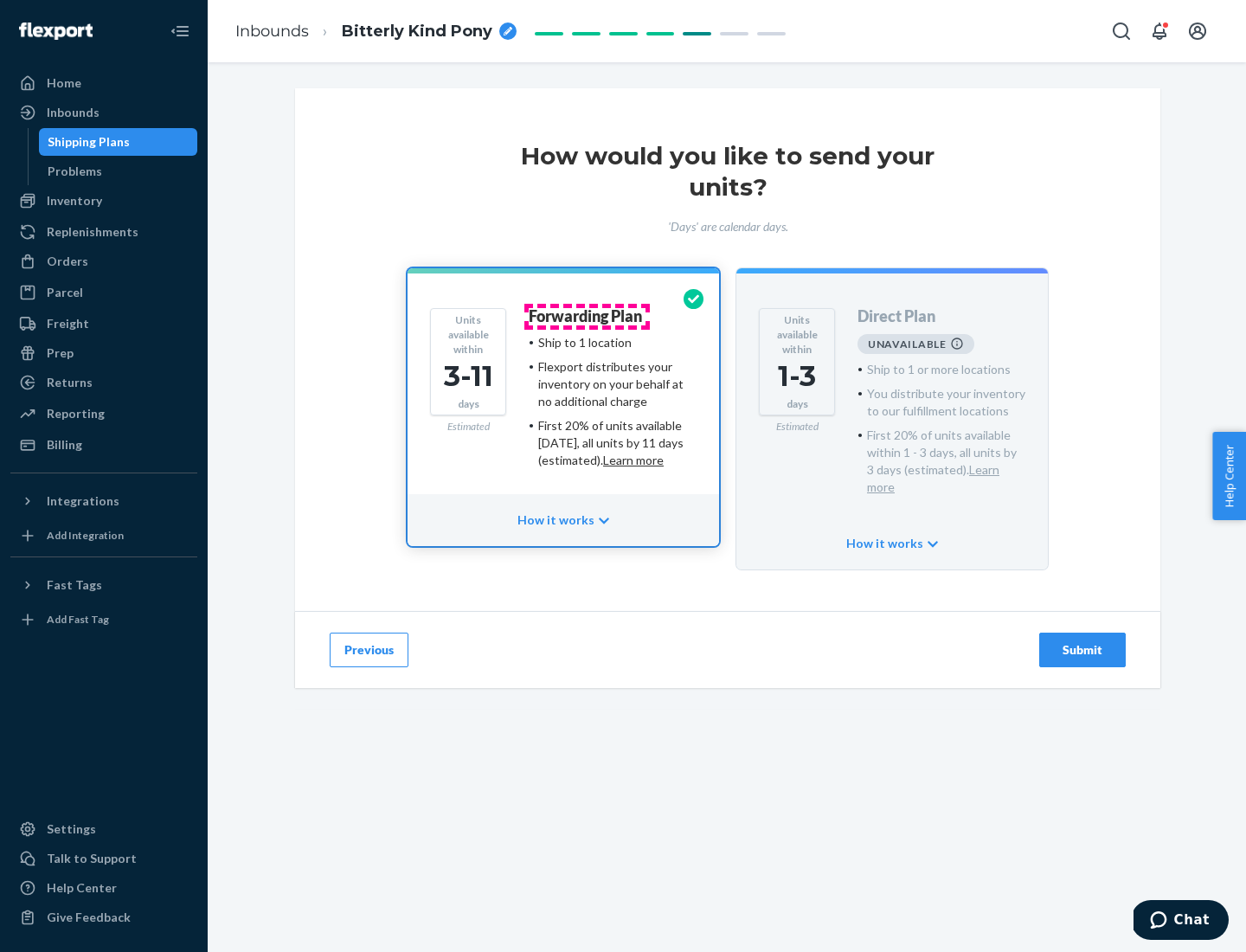
click at [587, 316] on h4 "Forwarding Plan" at bounding box center [585, 316] width 114 height 17
click at [1083, 641] on div "Submit" at bounding box center [1083, 649] width 57 height 17
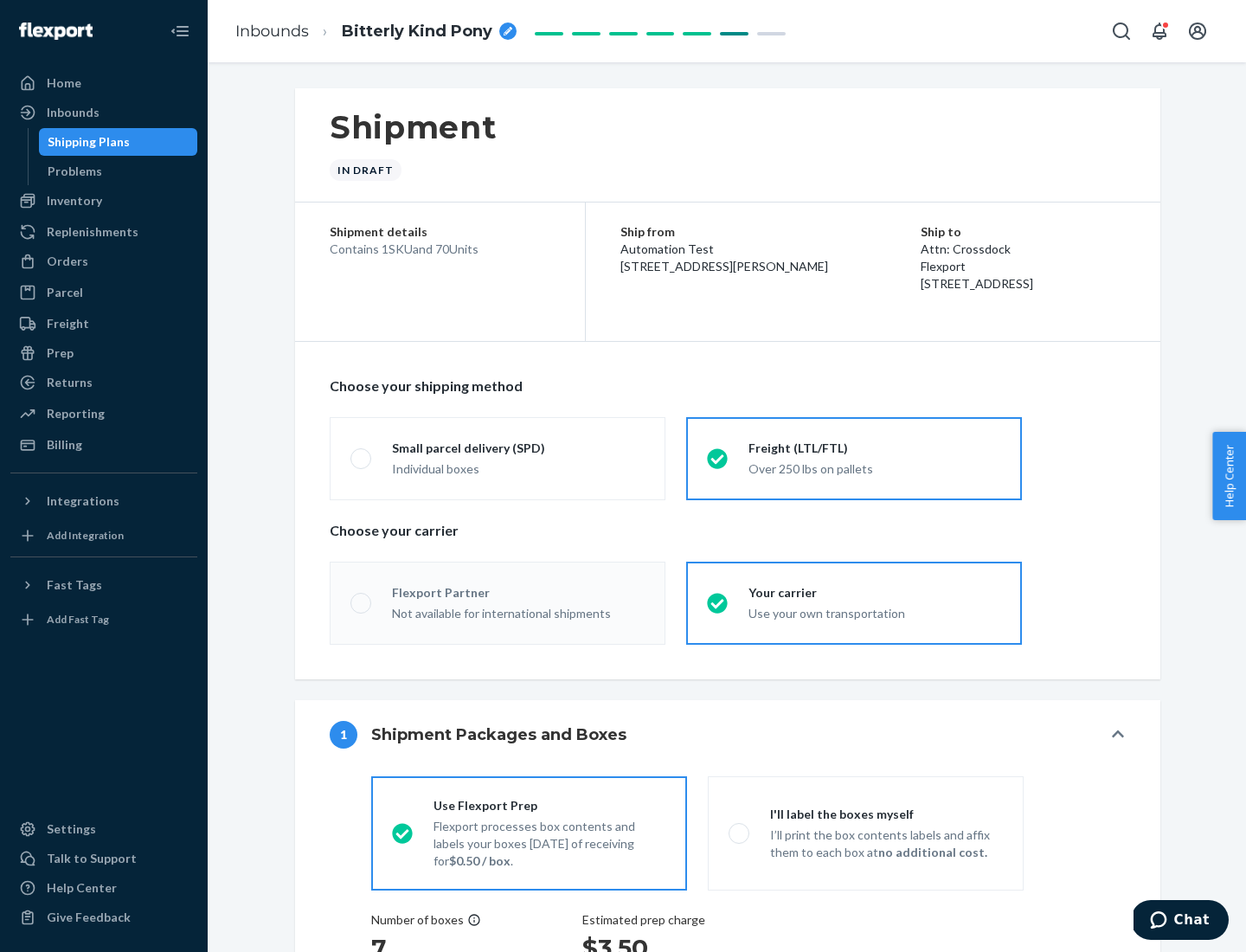
radio input "true"
radio input "false"
radio input "true"
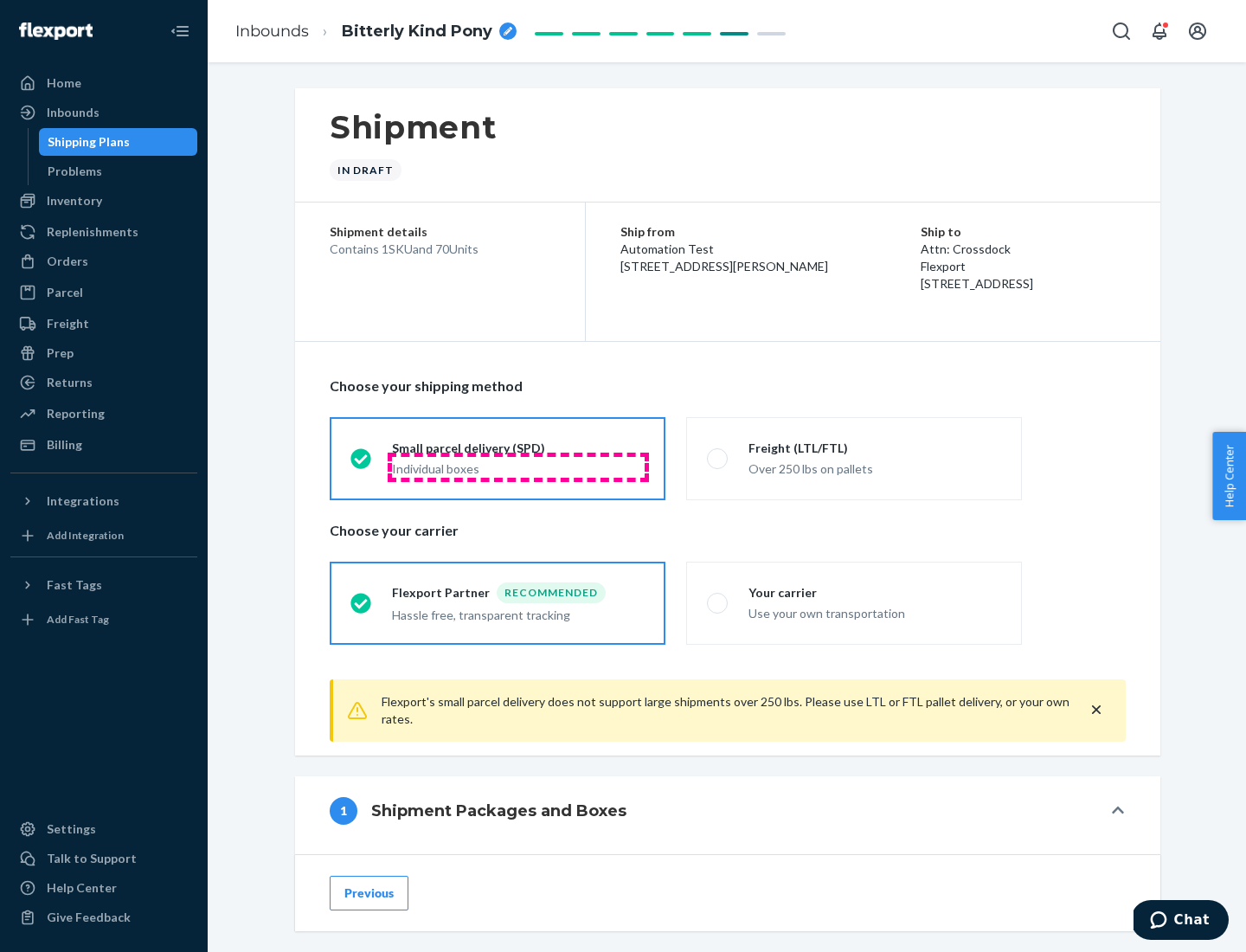
click at [519, 466] on div "Individual boxes" at bounding box center [519, 468] width 253 height 17
click at [361, 464] on input "Small parcel delivery (SPD) Individual boxes" at bounding box center [356, 458] width 12 height 12
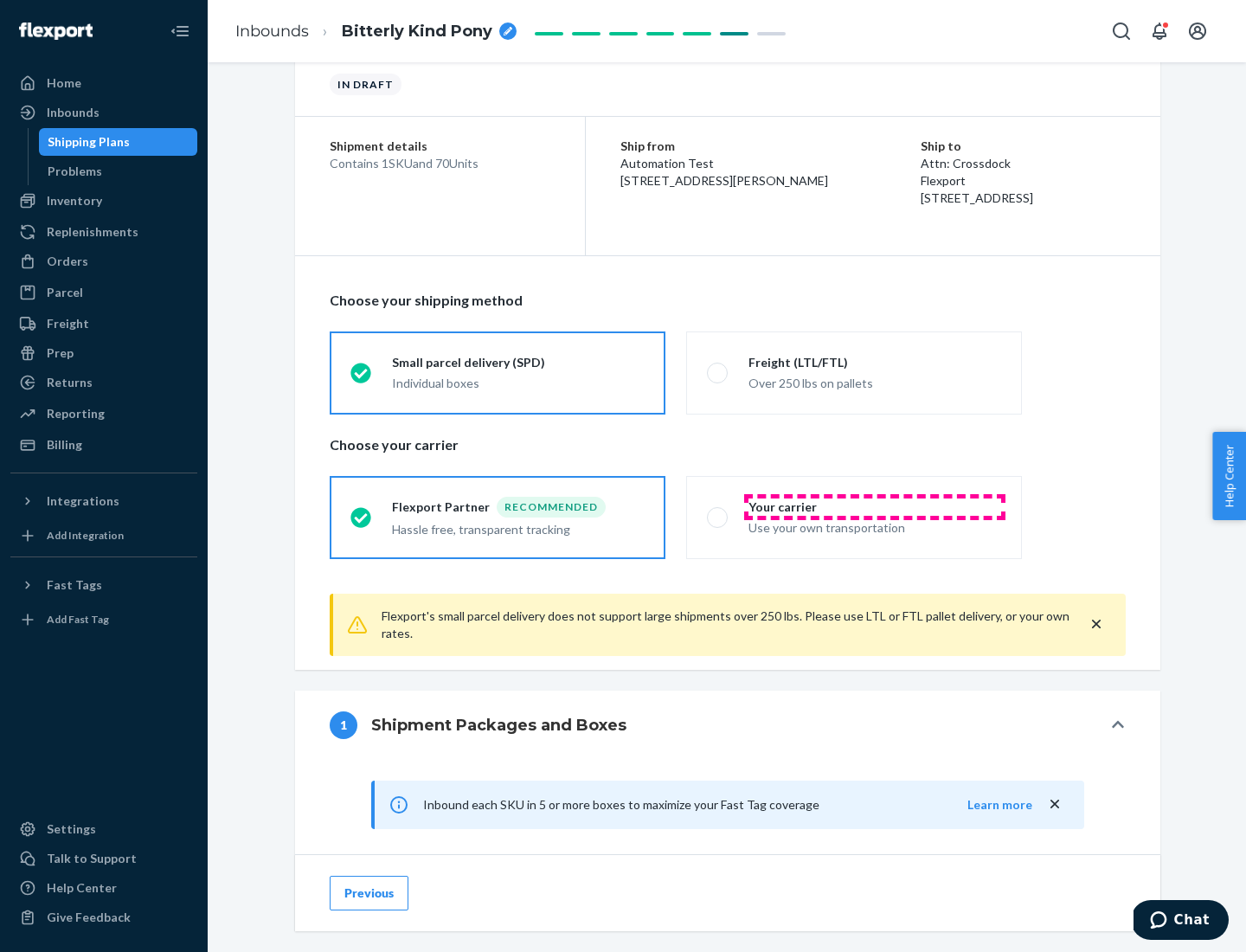
click at [875, 506] on div "Your carrier" at bounding box center [875, 506] width 253 height 17
click at [718, 512] on input "Your carrier Use your own transportation" at bounding box center [712, 517] width 12 height 12
radio input "true"
radio input "false"
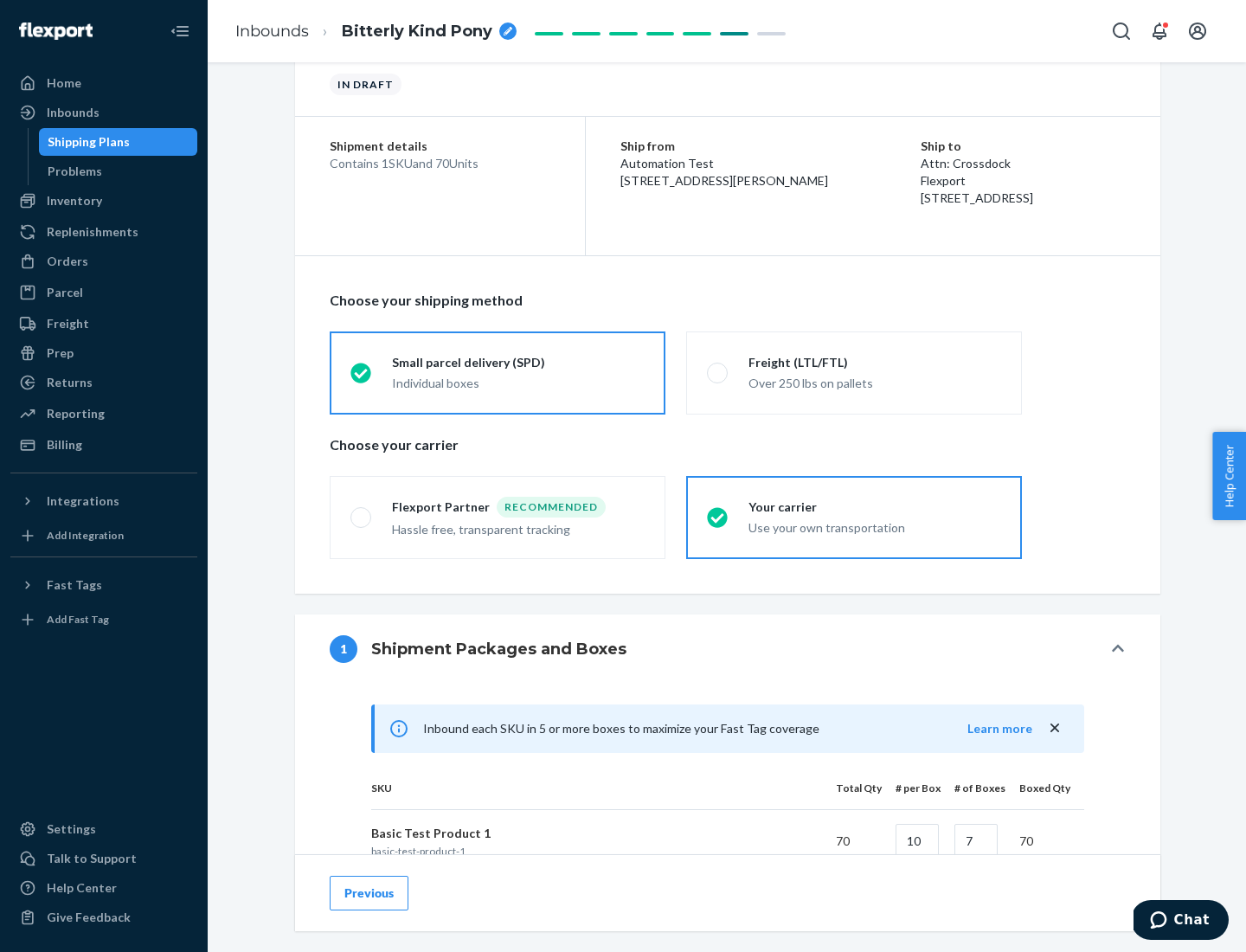
scroll to position [420, 0]
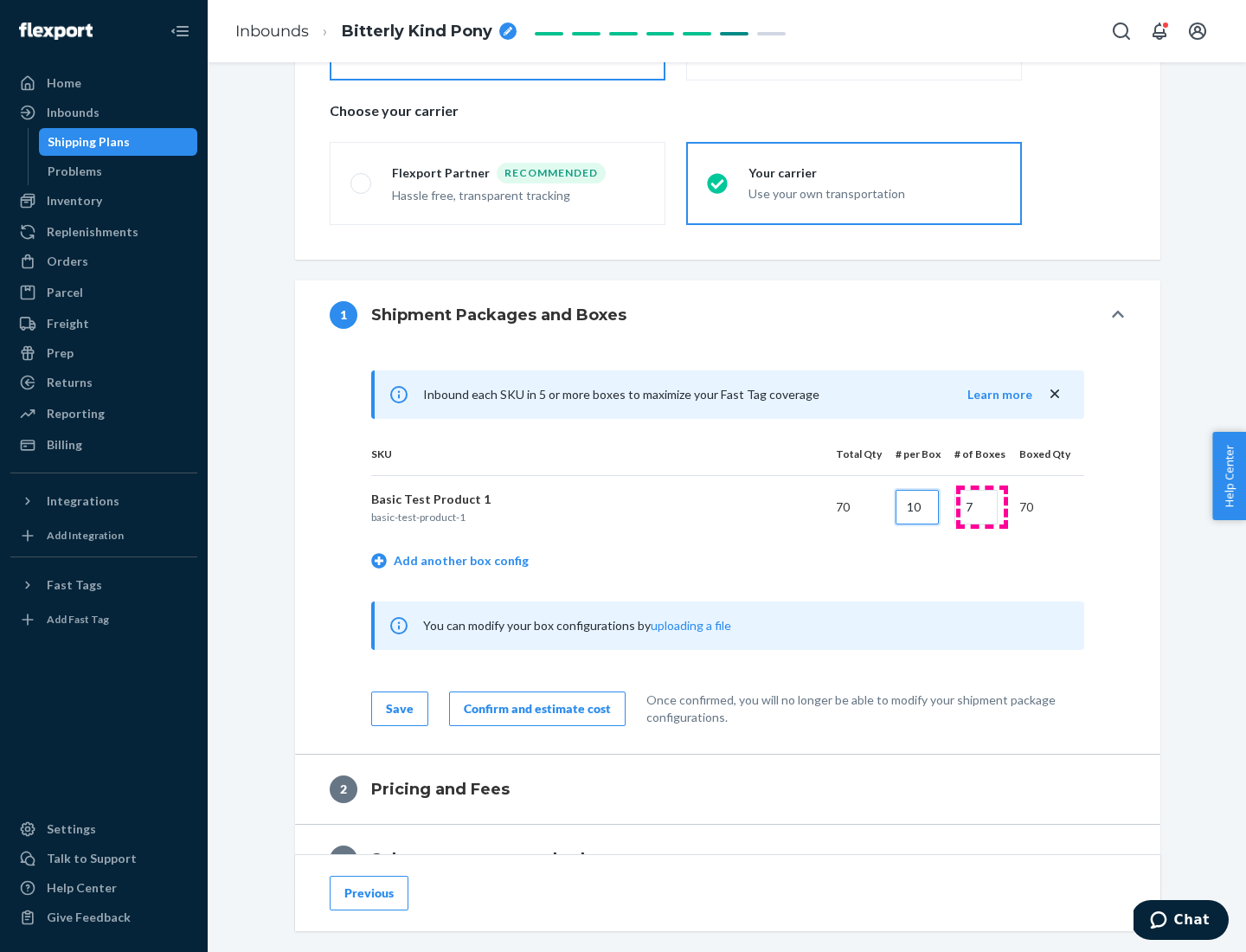
type input "10"
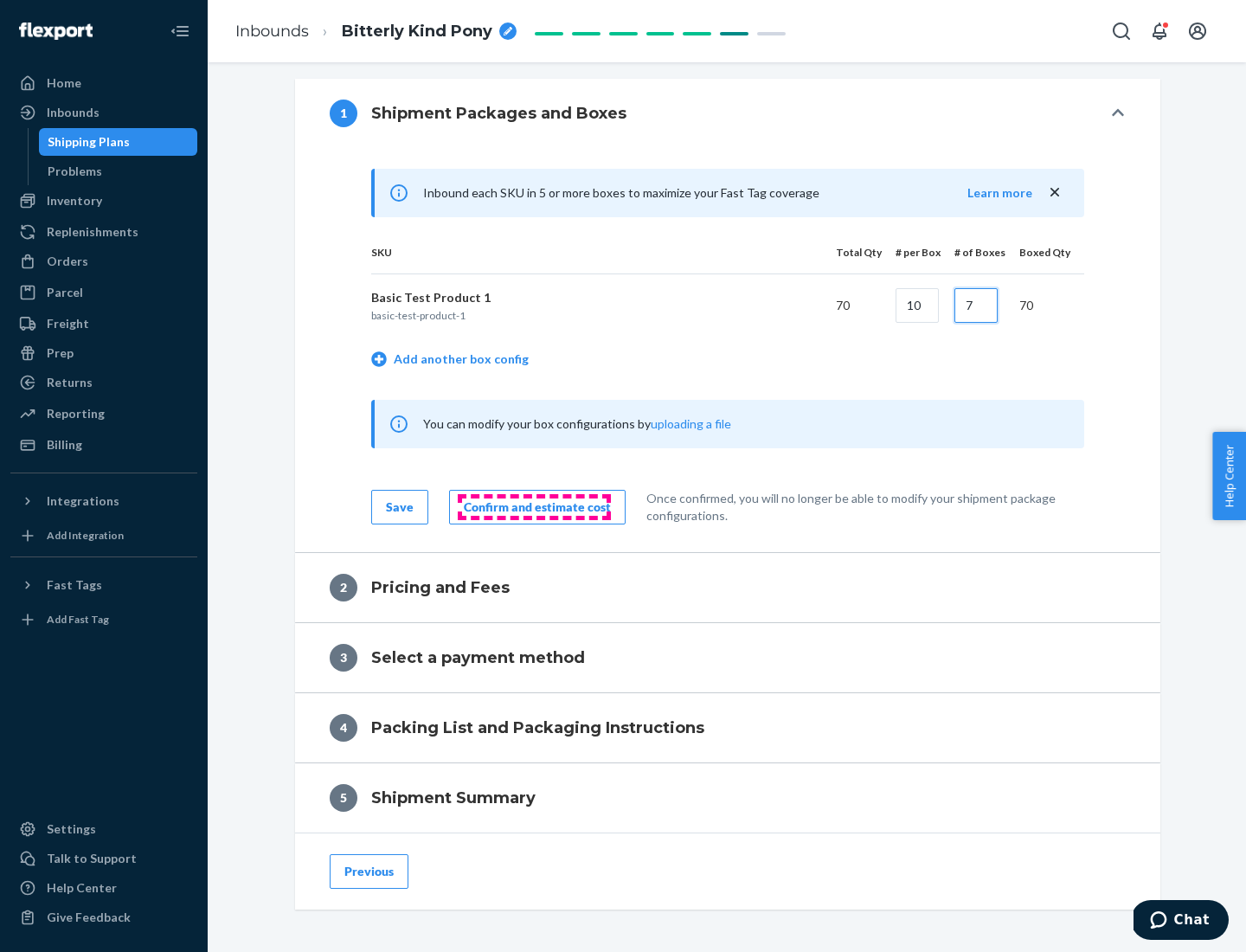
type input "7"
click at [534, 506] on div "Confirm and estimate cost" at bounding box center [537, 506] width 147 height 17
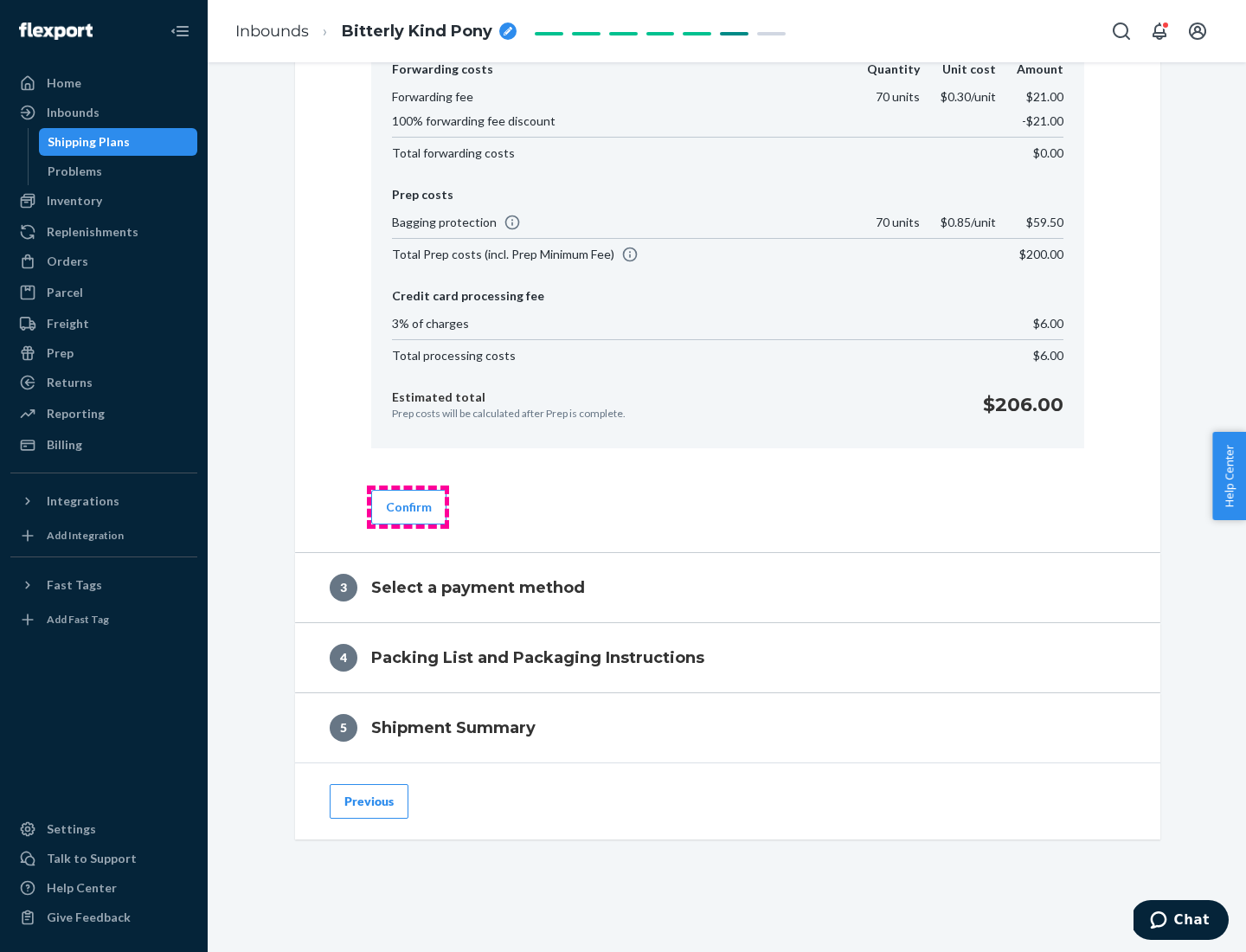
click at [408, 506] on button "Confirm" at bounding box center [409, 507] width 75 height 35
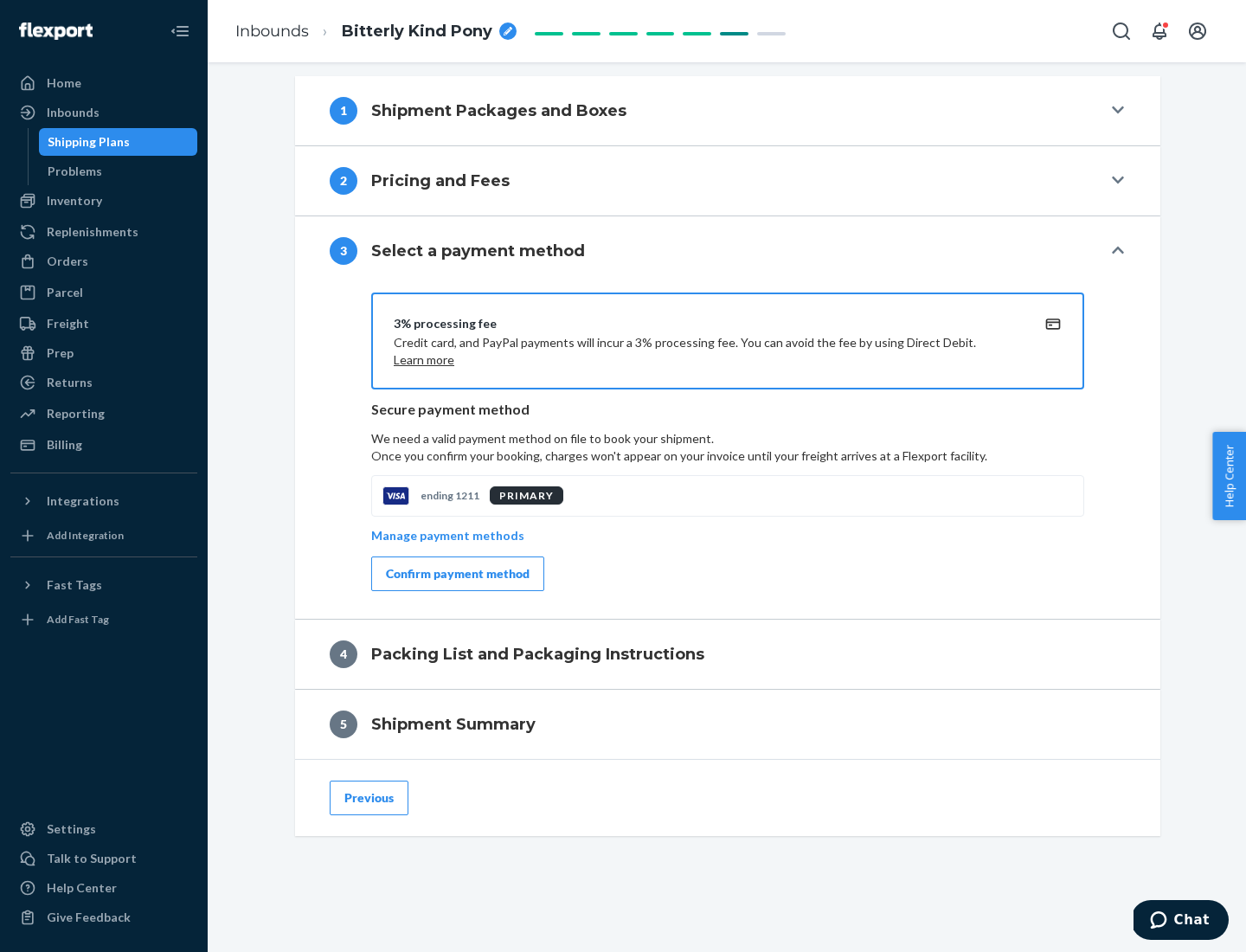
scroll to position [624, 0]
click at [456, 574] on div "Confirm payment method" at bounding box center [458, 573] width 144 height 17
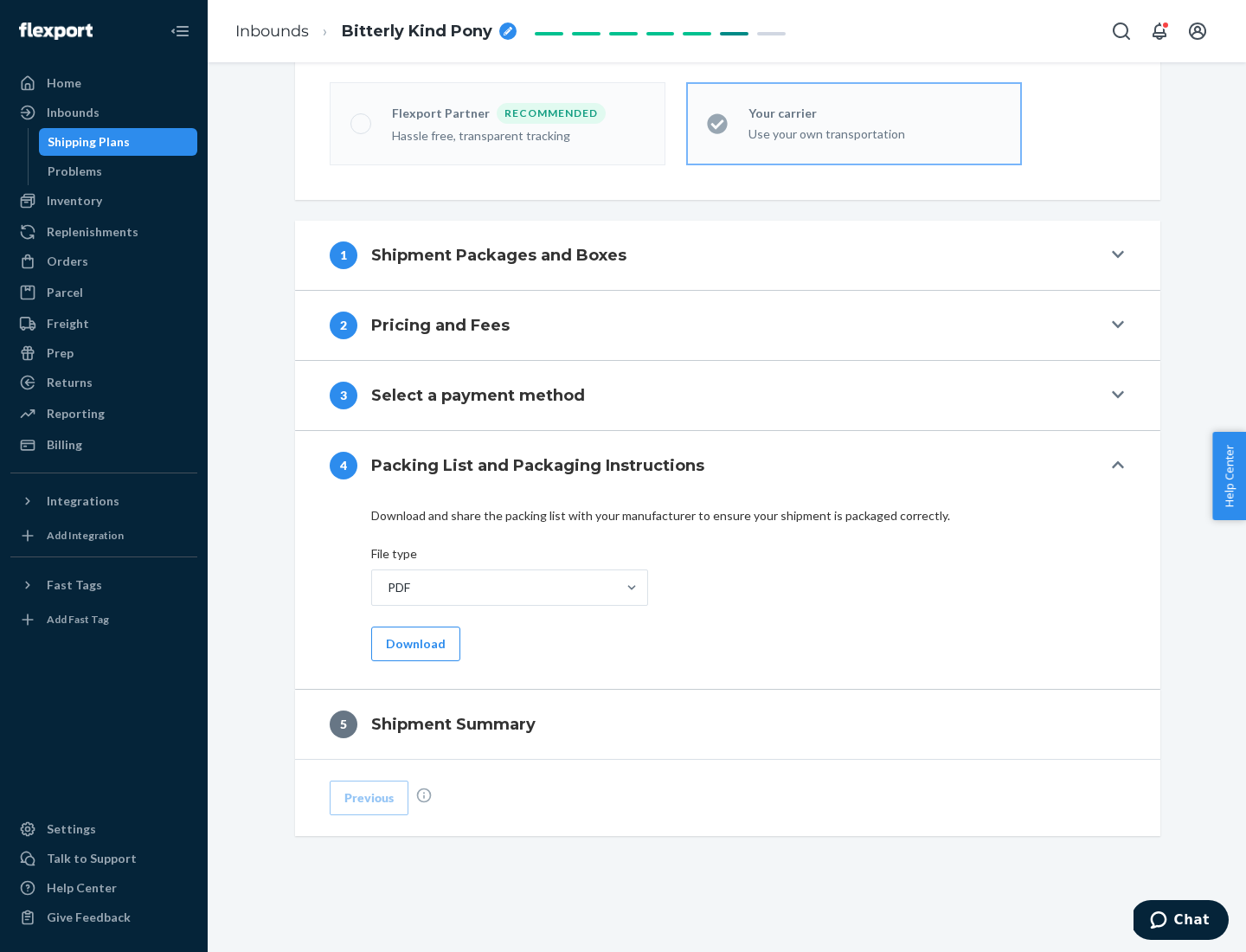
scroll to position [480, 0]
click at [414, 643] on button "Download" at bounding box center [416, 644] width 89 height 35
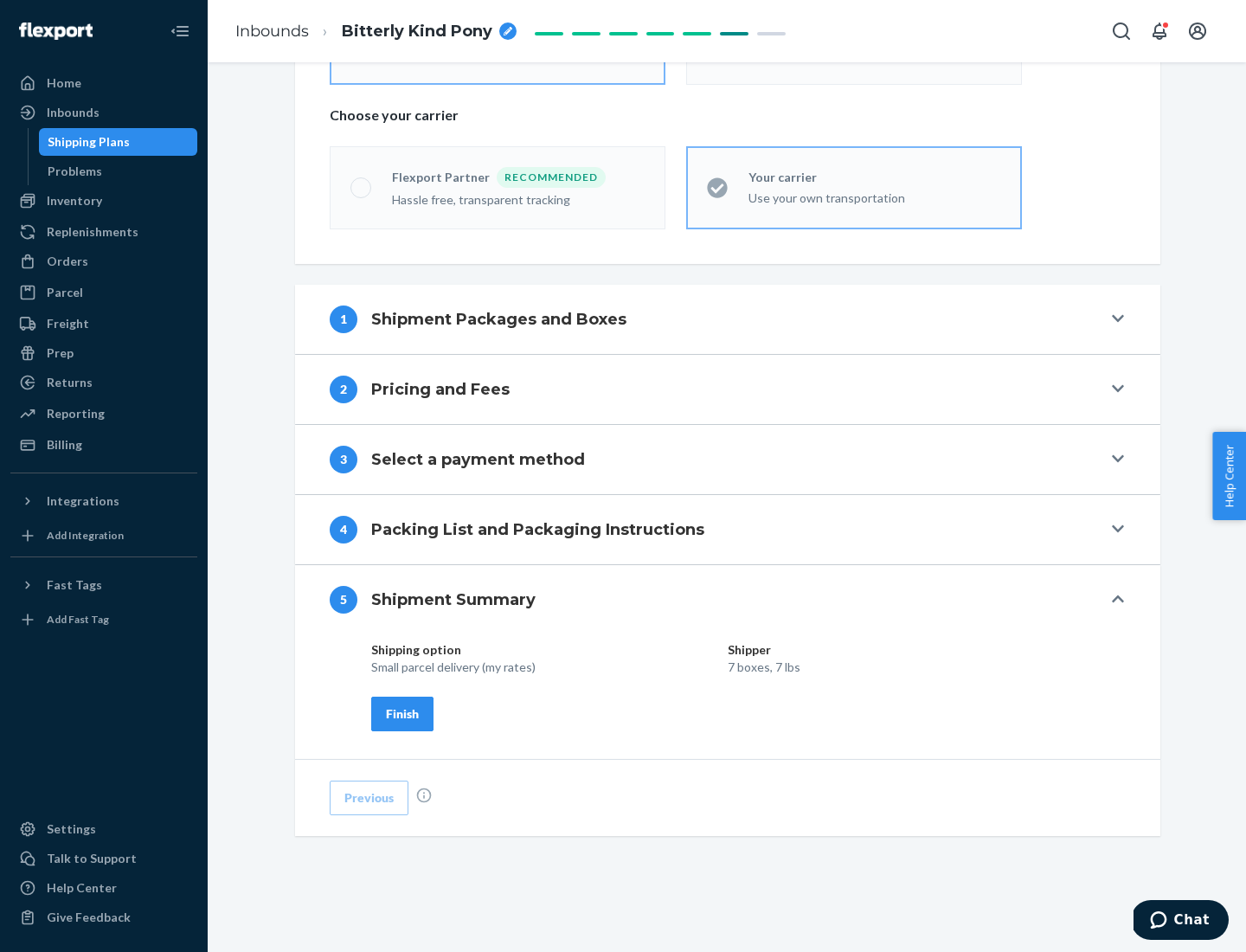
scroll to position [416, 0]
